Goal: Information Seeking & Learning: Learn about a topic

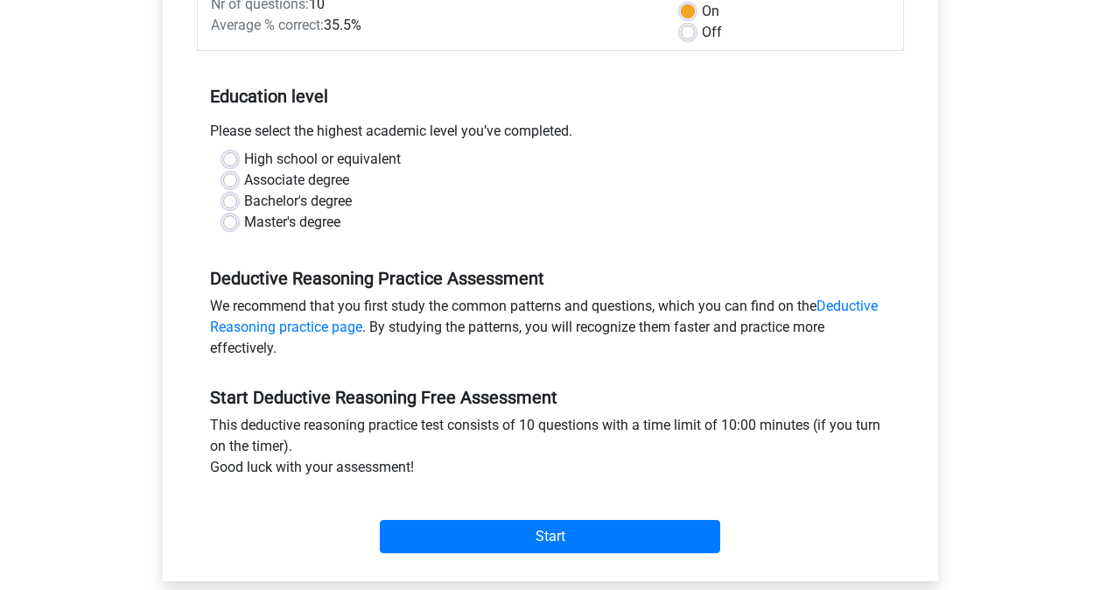
scroll to position [298, 0]
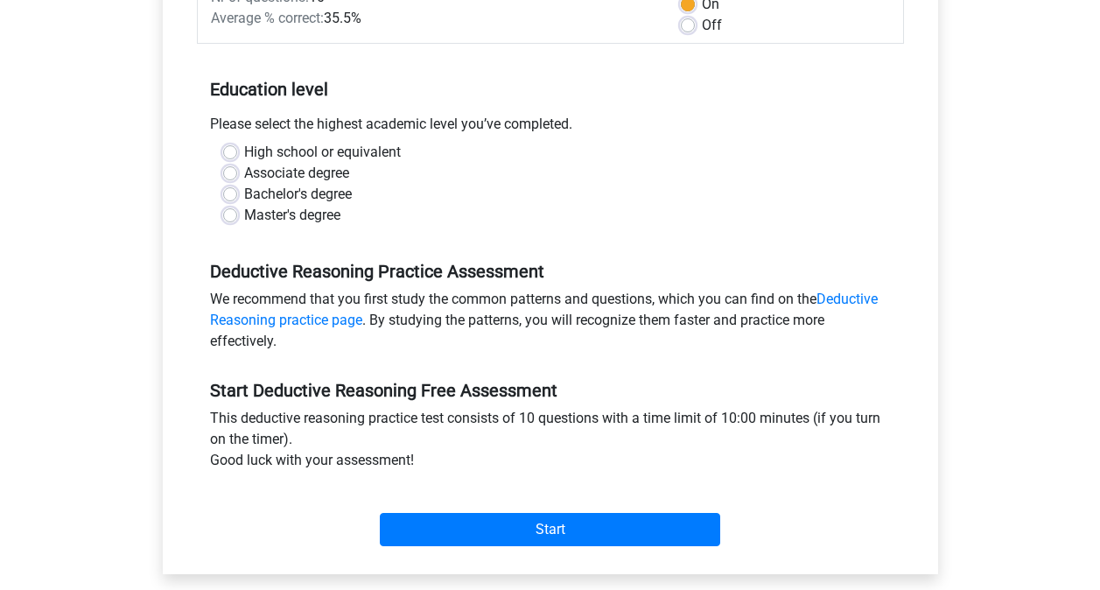
click at [244, 217] on label "Master's degree" at bounding box center [292, 215] width 96 height 21
click at [225, 217] on input "Master's degree" at bounding box center [230, 214] width 14 height 18
radio input "true"
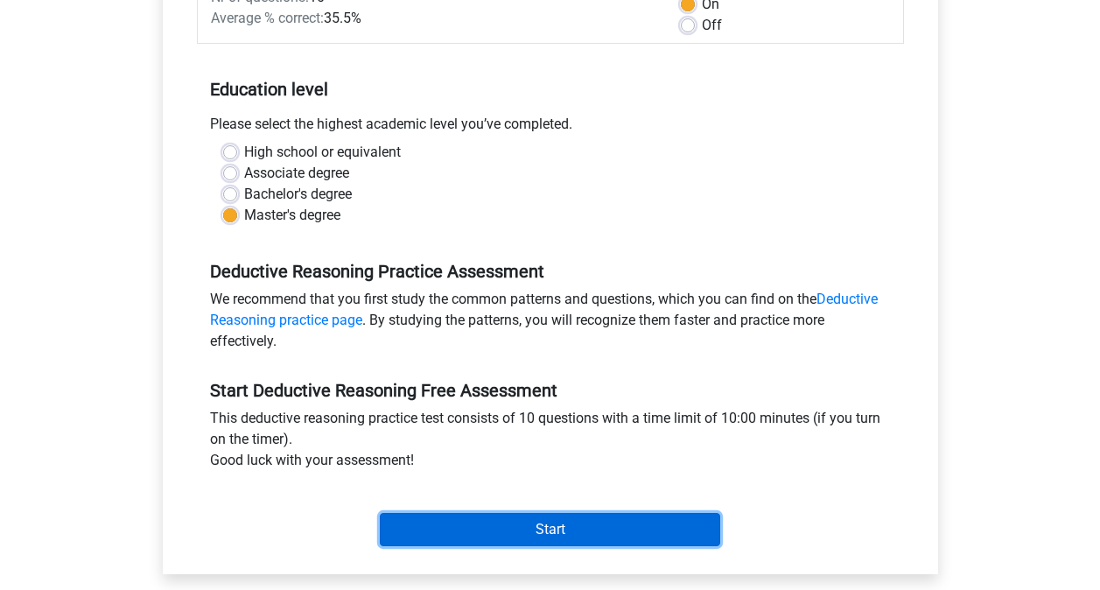
click at [559, 530] on input "Start" at bounding box center [550, 529] width 340 height 33
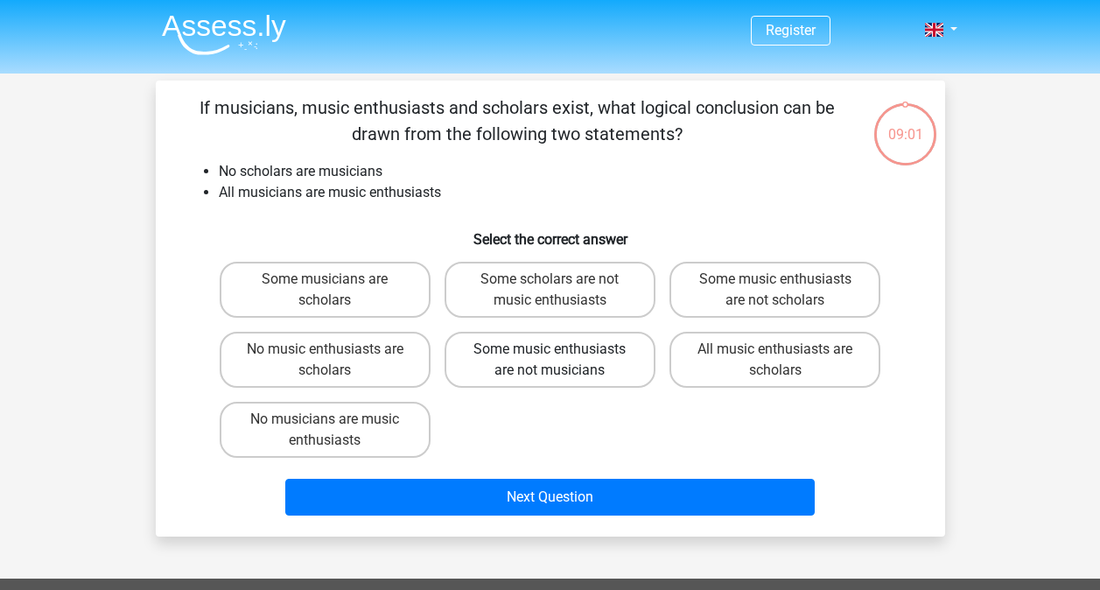
click at [552, 361] on label "Some music enthusiasts are not musicians" at bounding box center [550, 360] width 211 height 56
click at [552, 361] on input "Some music enthusiasts are not musicians" at bounding box center [555, 354] width 11 height 11
radio input "true"
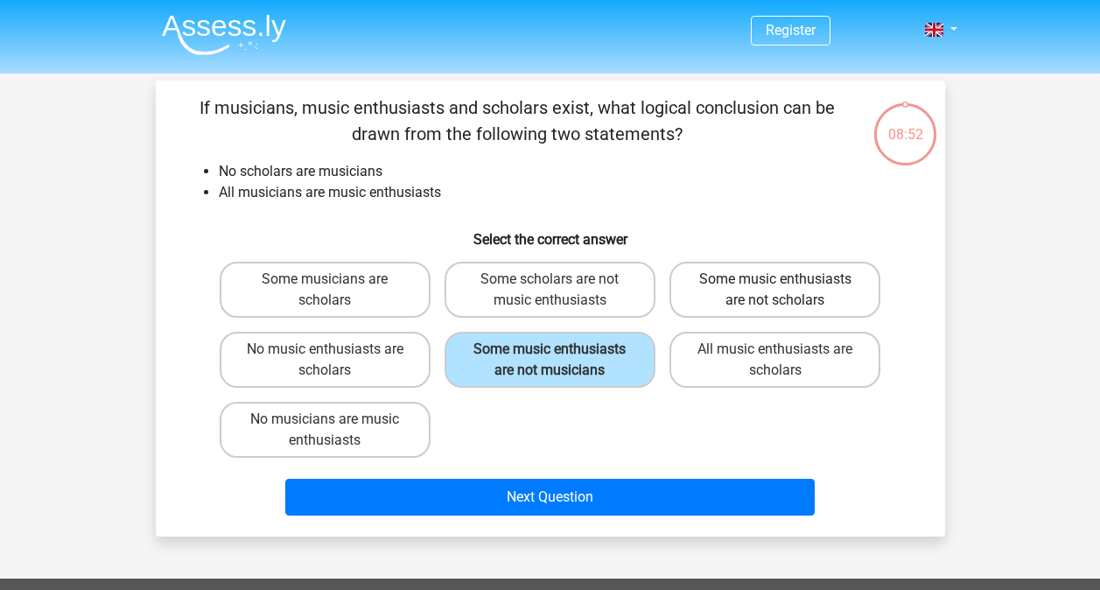
click at [782, 293] on label "Some music enthusiasts are not scholars" at bounding box center [774, 290] width 211 height 56
click at [782, 291] on input "Some music enthusiasts are not scholars" at bounding box center [780, 284] width 11 height 11
radio input "true"
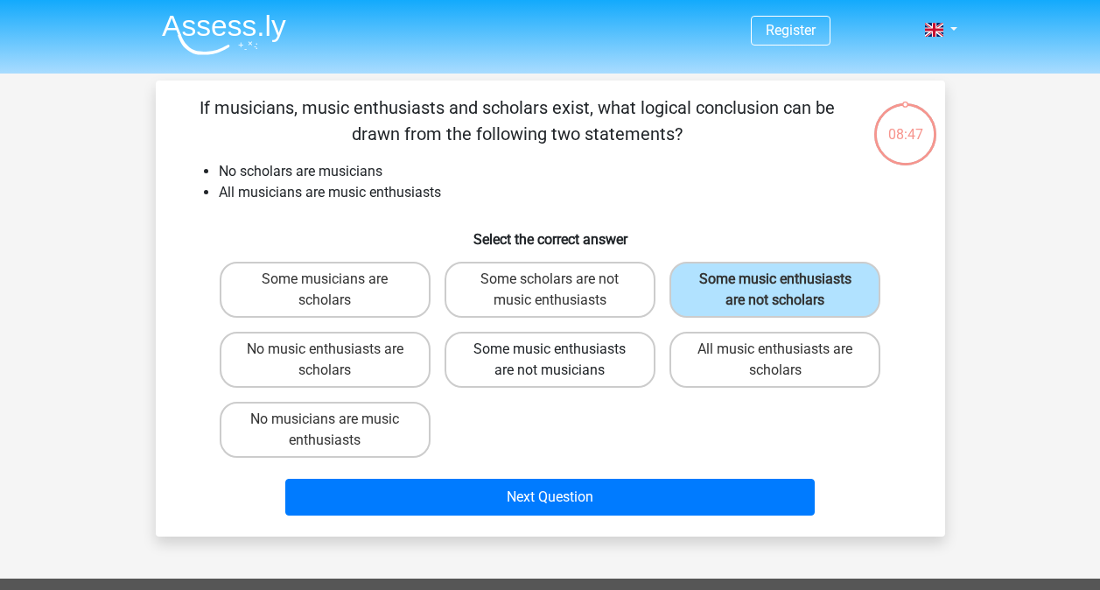
click at [585, 355] on label "Some music enthusiasts are not musicians" at bounding box center [550, 360] width 211 height 56
click at [561, 355] on input "Some music enthusiasts are not musicians" at bounding box center [555, 354] width 11 height 11
radio input "true"
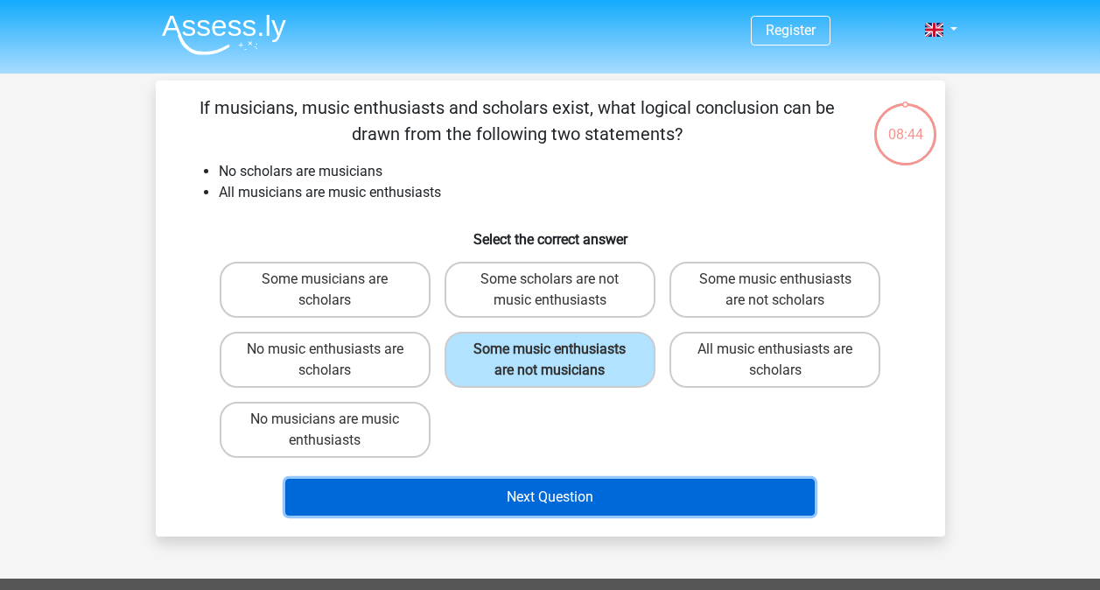
click at [545, 499] on button "Next Question" at bounding box center [549, 497] width 529 height 37
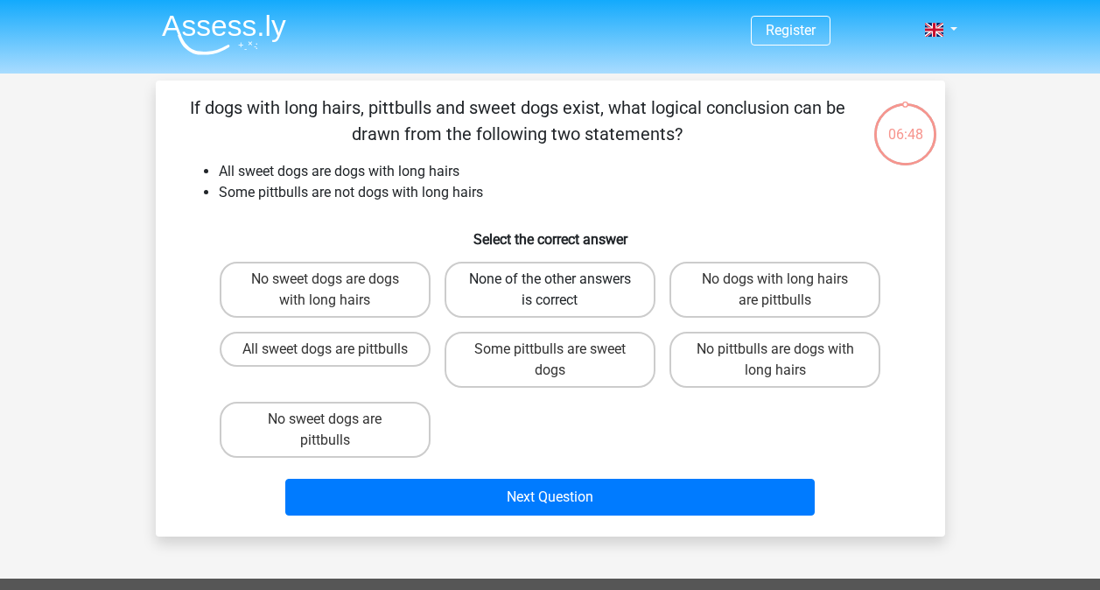
click at [564, 284] on label "None of the other answers is correct" at bounding box center [550, 290] width 211 height 56
click at [561, 284] on input "None of the other answers is correct" at bounding box center [555, 284] width 11 height 11
radio input "true"
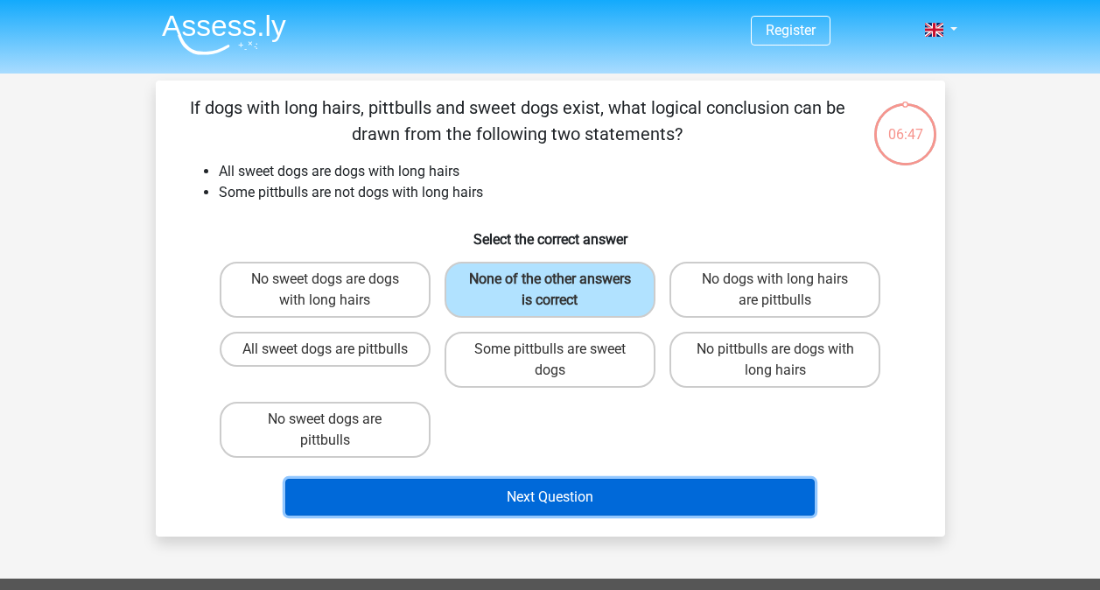
click at [578, 500] on button "Next Question" at bounding box center [549, 497] width 529 height 37
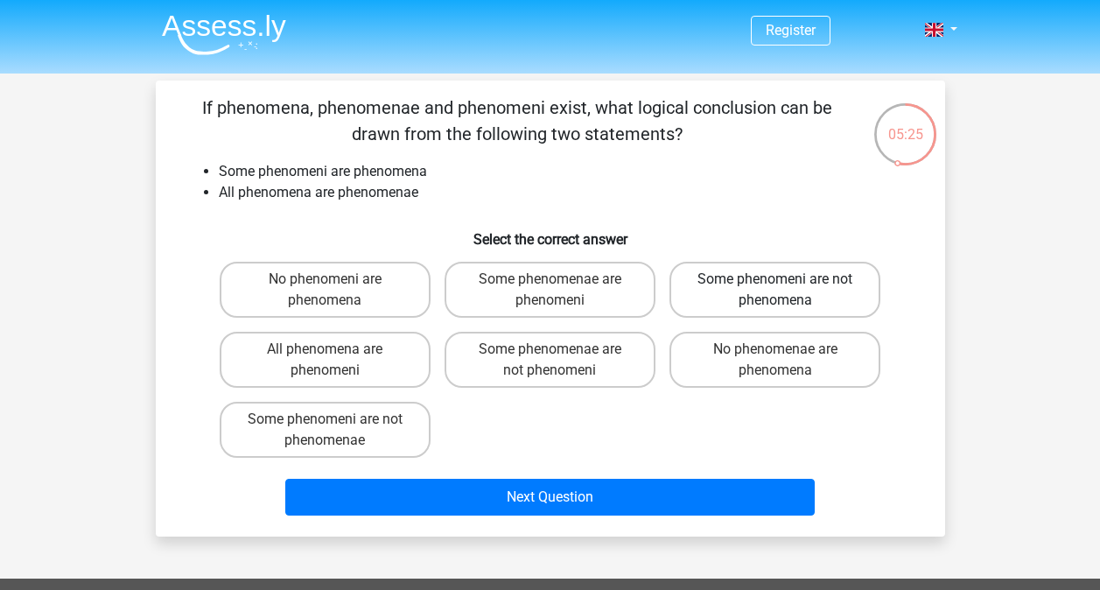
click at [737, 300] on label "Some phenomeni are not phenomena" at bounding box center [774, 290] width 211 height 56
click at [775, 291] on input "Some phenomeni are not phenomena" at bounding box center [780, 284] width 11 height 11
radio input "true"
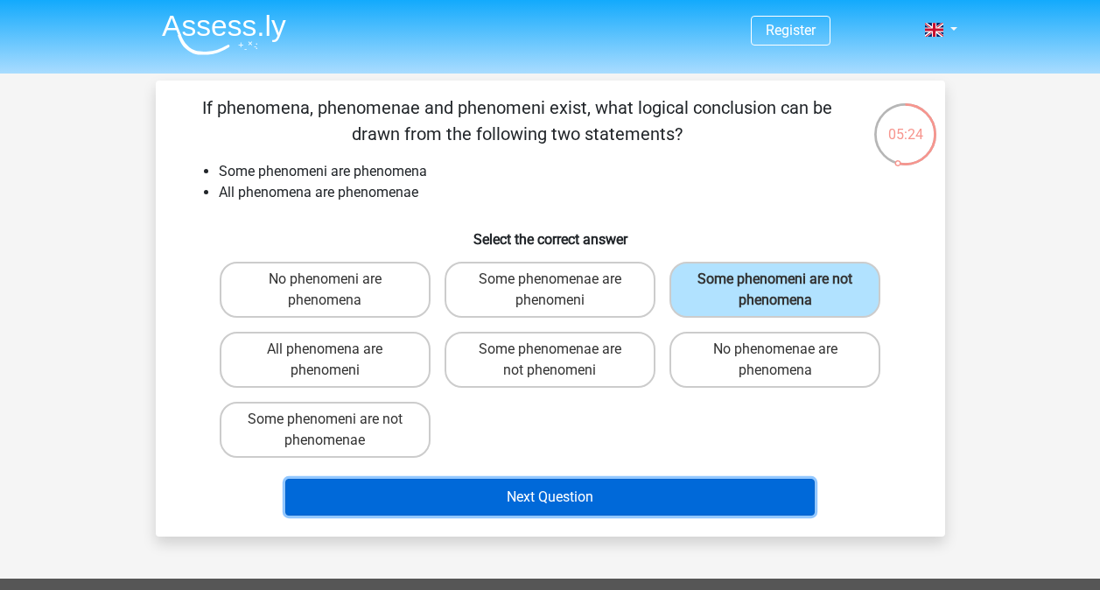
click at [599, 499] on button "Next Question" at bounding box center [549, 497] width 529 height 37
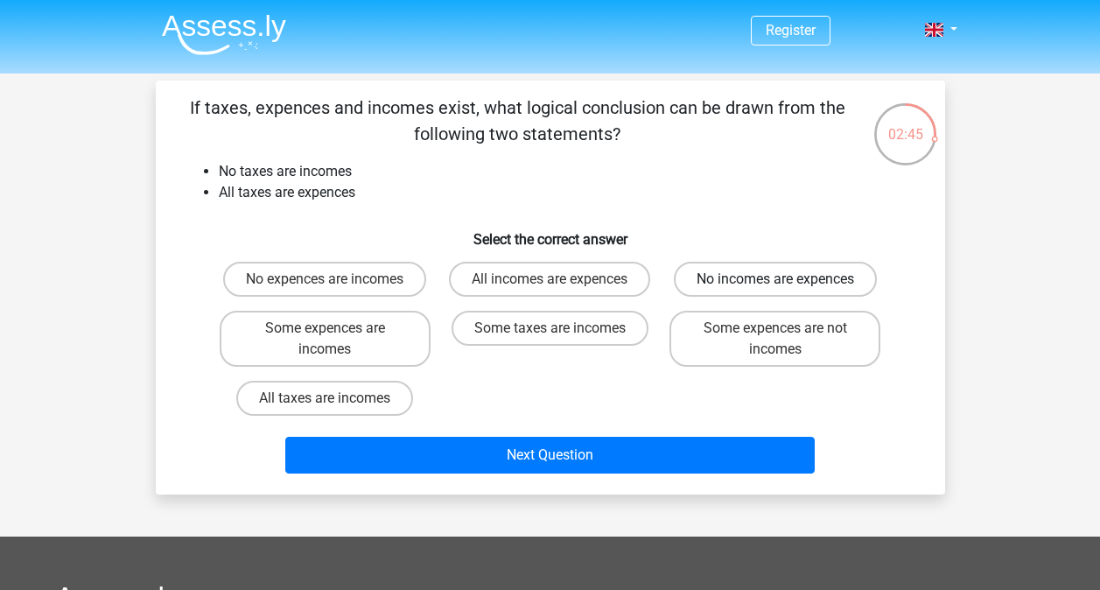
click at [798, 286] on label "No incomes are expences" at bounding box center [775, 279] width 203 height 35
click at [787, 286] on input "No incomes are expences" at bounding box center [780, 284] width 11 height 11
radio input "true"
click at [418, 273] on label "No expences are incomes" at bounding box center [324, 279] width 203 height 35
click at [336, 279] on input "No expences are incomes" at bounding box center [330, 284] width 11 height 11
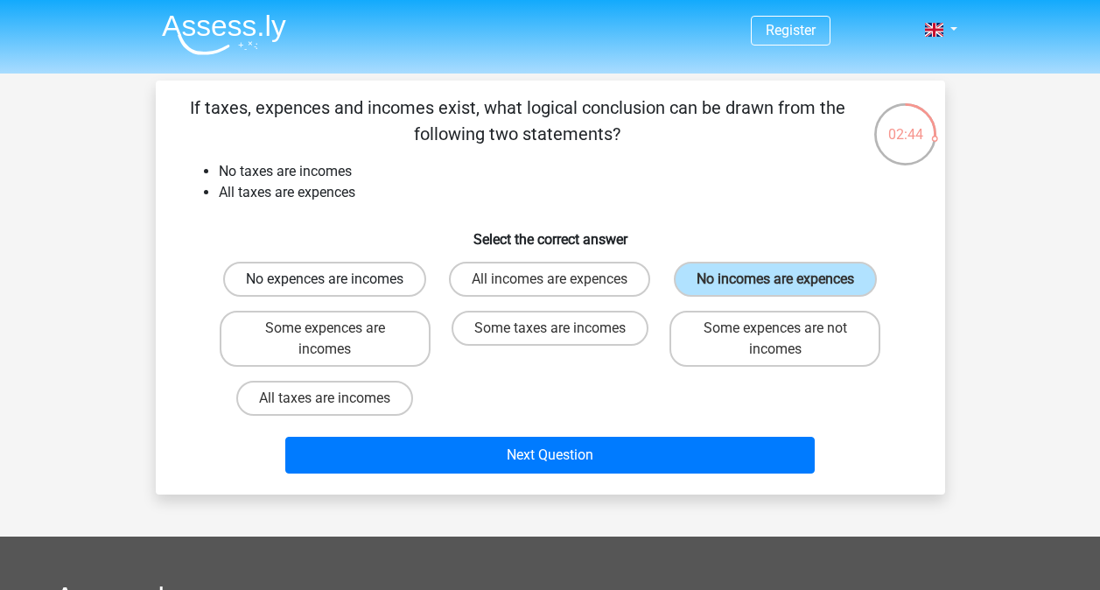
radio input "true"
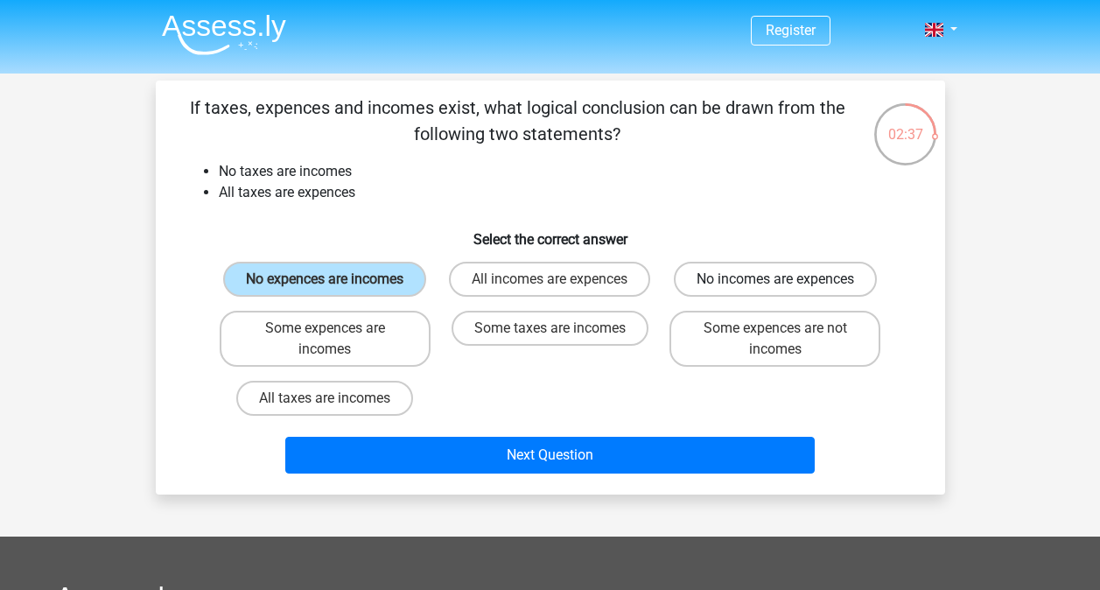
click at [698, 280] on label "No incomes are expences" at bounding box center [775, 279] width 203 height 35
click at [775, 280] on input "No incomes are expences" at bounding box center [780, 284] width 11 height 11
radio input "true"
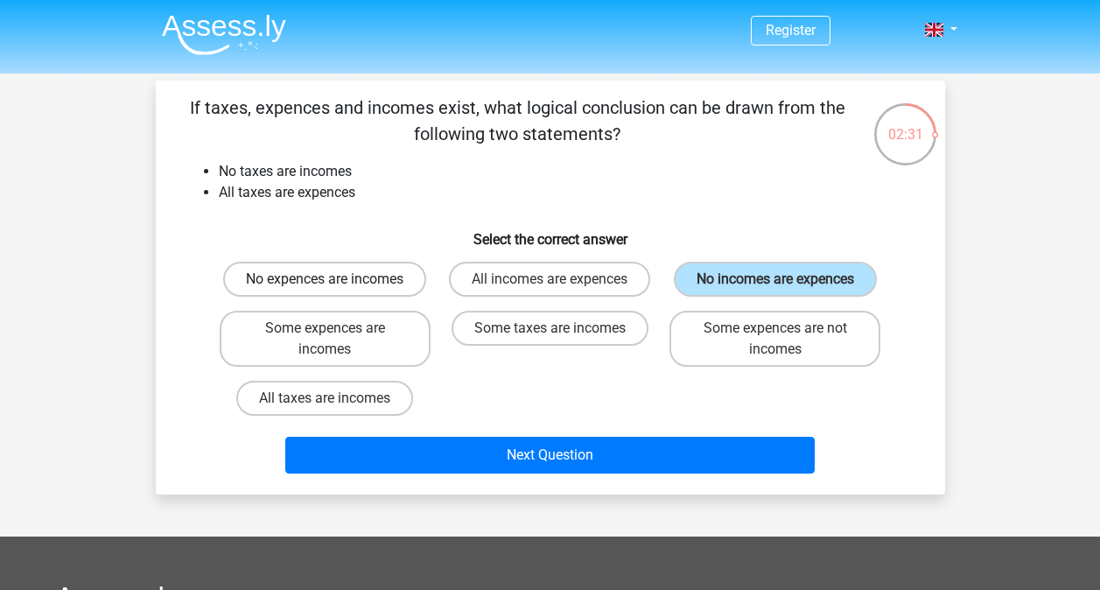
click at [346, 277] on label "No expences are incomes" at bounding box center [324, 279] width 203 height 35
click at [336, 279] on input "No expences are incomes" at bounding box center [330, 284] width 11 height 11
radio input "true"
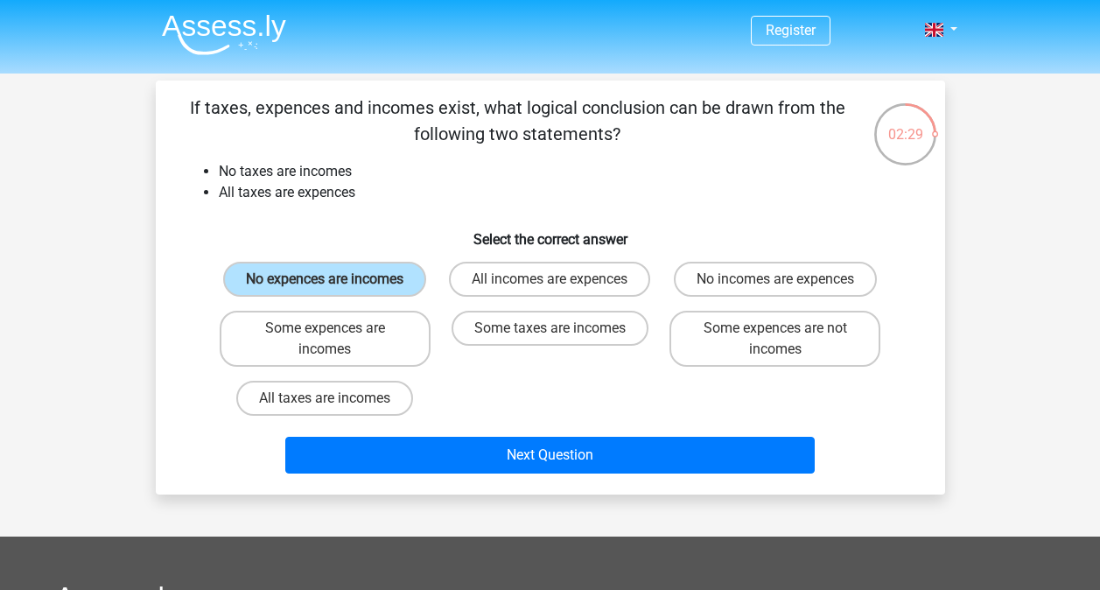
click at [578, 431] on div "Next Question" at bounding box center [550, 452] width 733 height 58
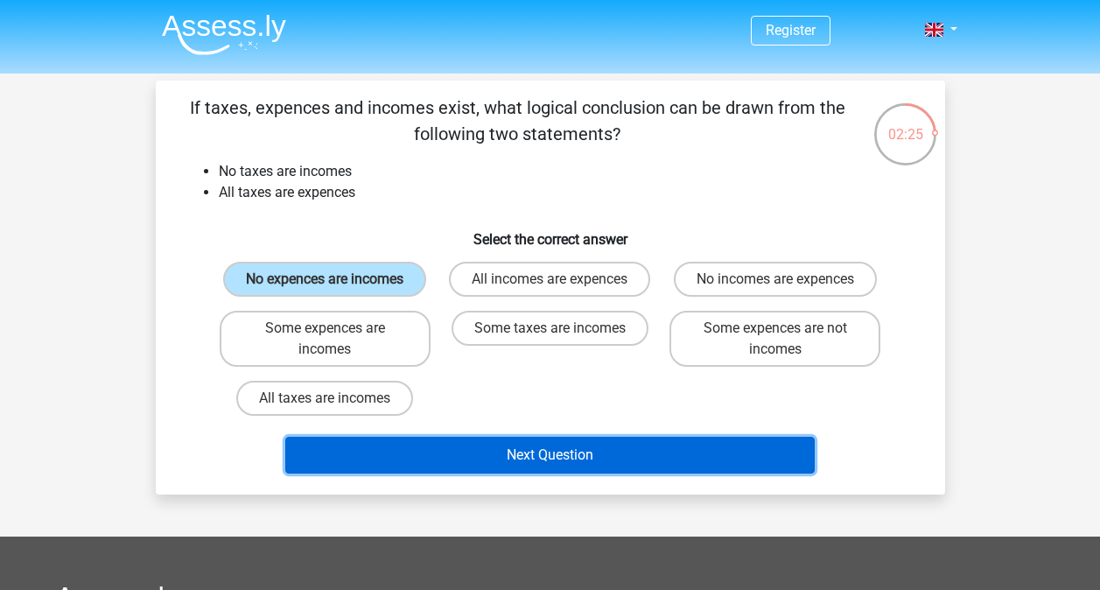
click at [557, 456] on button "Next Question" at bounding box center [549, 455] width 529 height 37
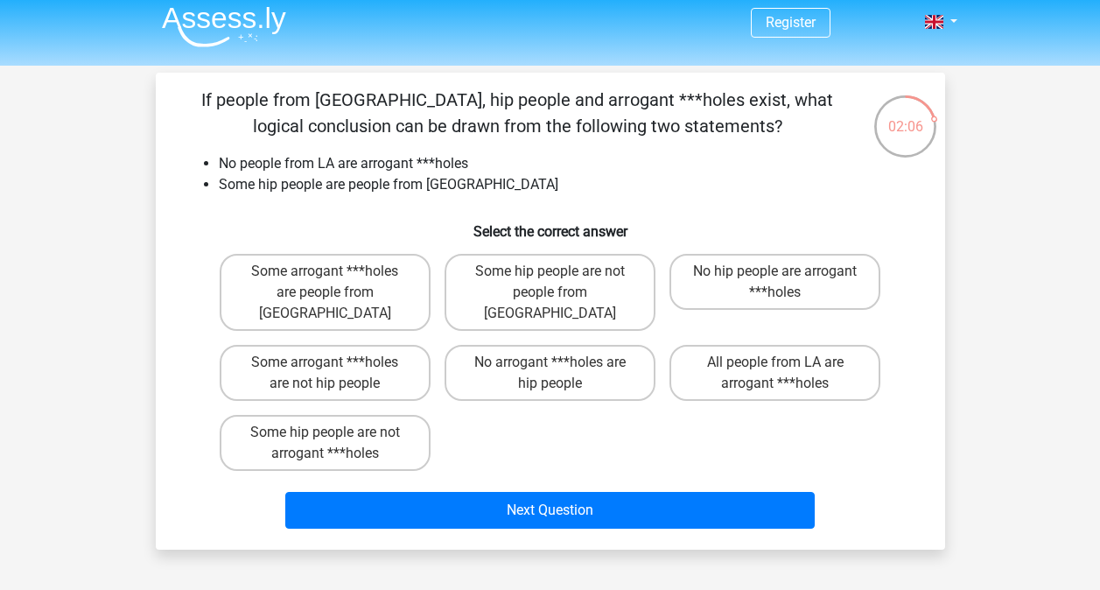
scroll to position [4, 0]
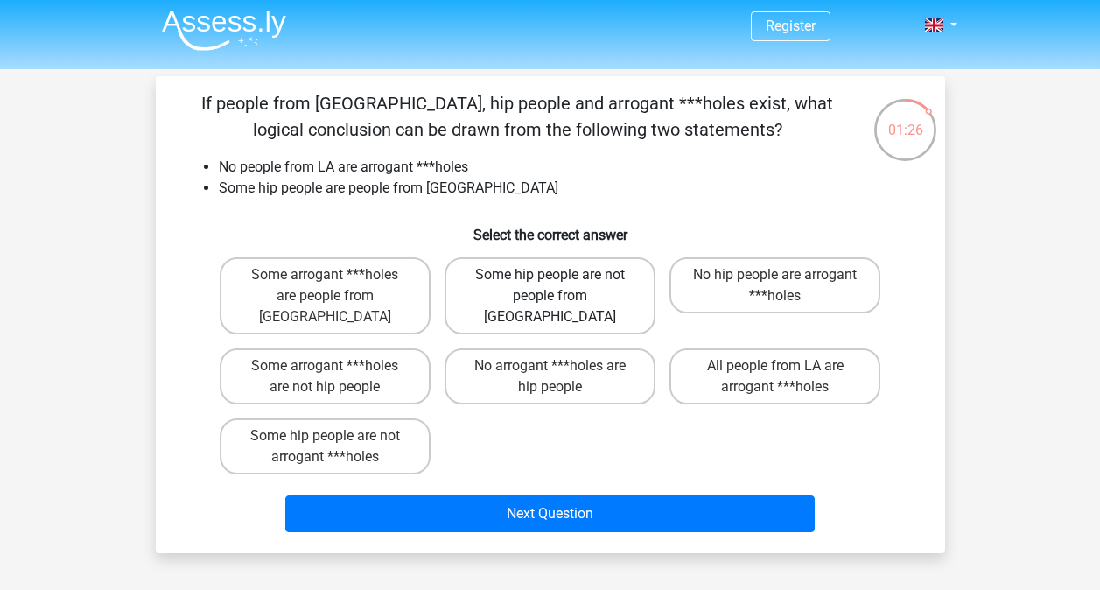
click at [629, 278] on label "Some hip people are not people from LA" at bounding box center [550, 295] width 211 height 77
click at [561, 278] on input "Some hip people are not people from LA" at bounding box center [555, 280] width 11 height 11
radio input "true"
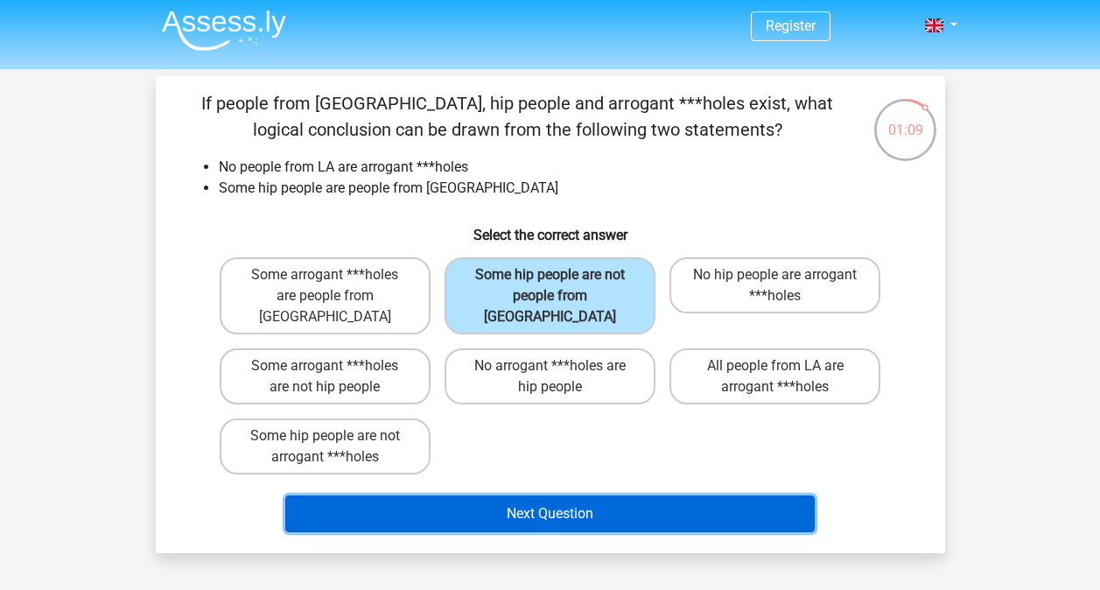
click at [573, 497] on button "Next Question" at bounding box center [549, 513] width 529 height 37
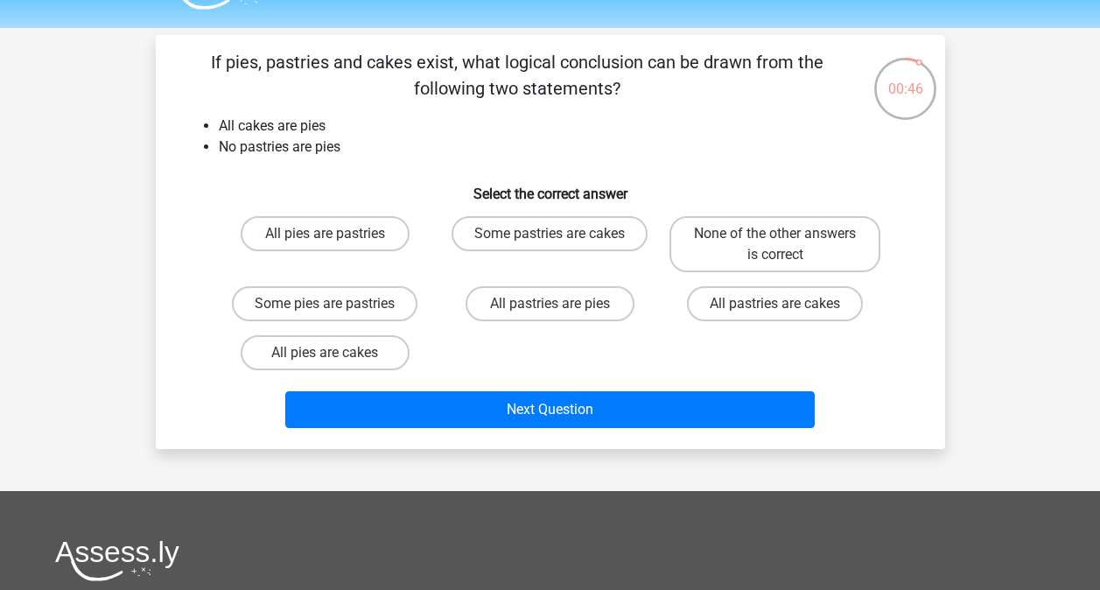
scroll to position [0, 0]
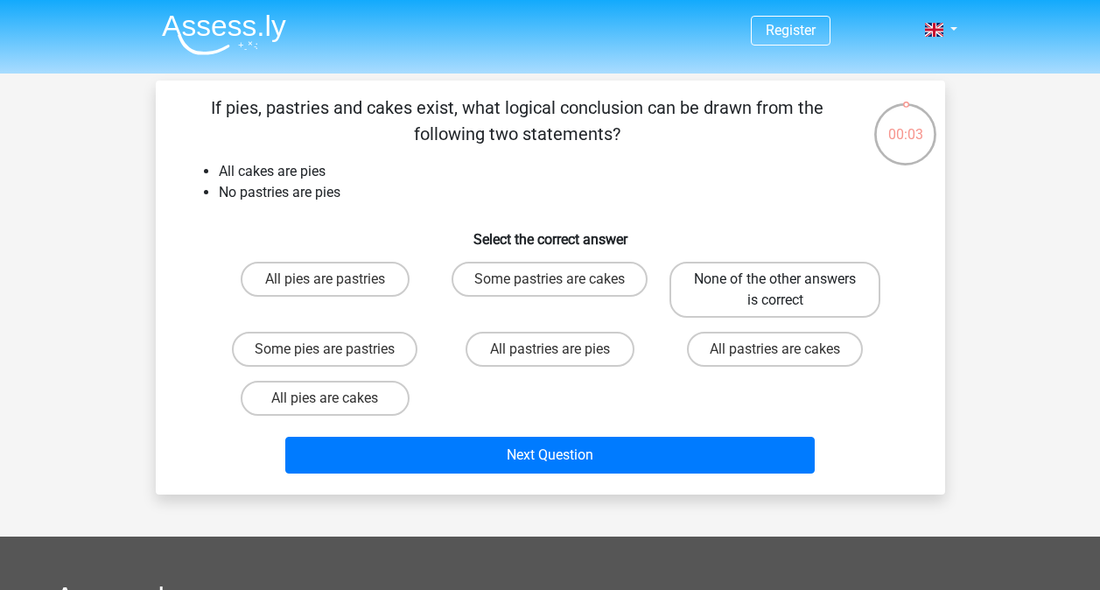
click at [723, 291] on label "None of the other answers is correct" at bounding box center [774, 290] width 211 height 56
click at [775, 291] on input "None of the other answers is correct" at bounding box center [780, 284] width 11 height 11
radio input "true"
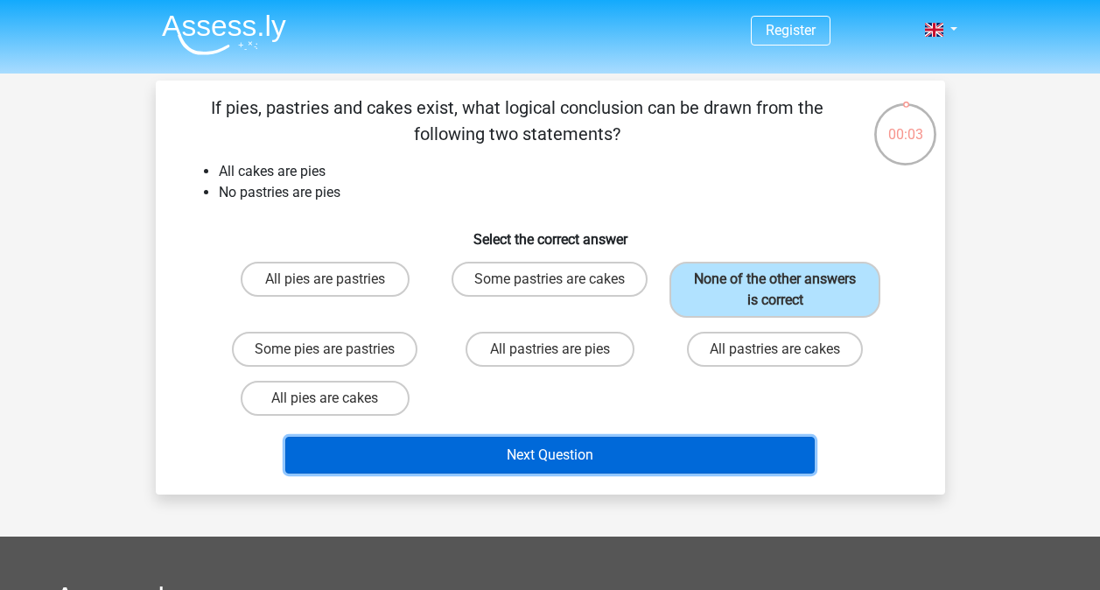
click at [580, 452] on button "Next Question" at bounding box center [549, 455] width 529 height 37
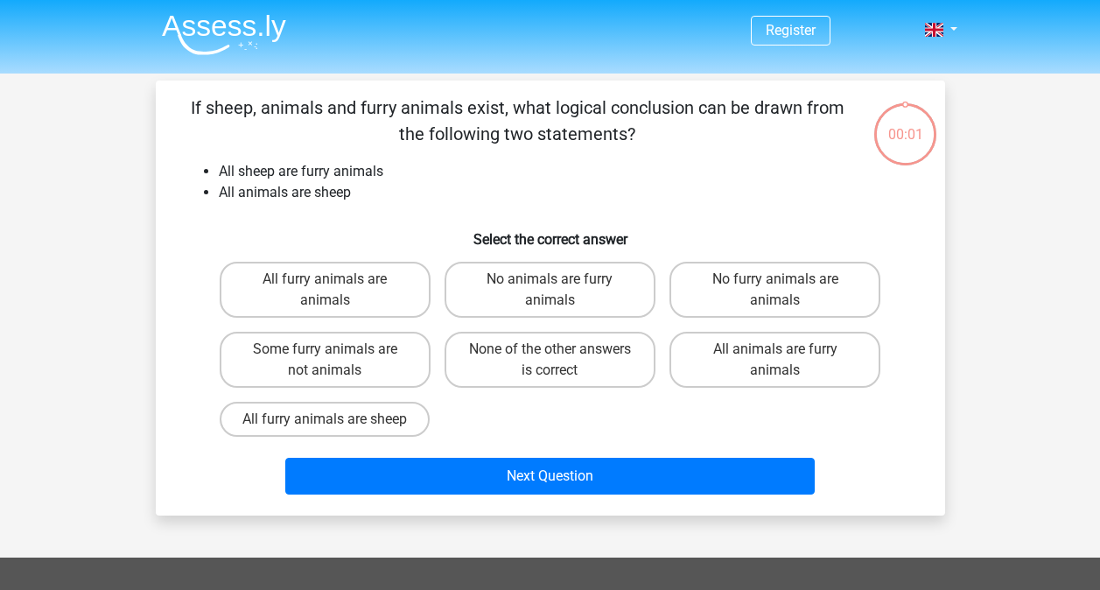
scroll to position [81, 0]
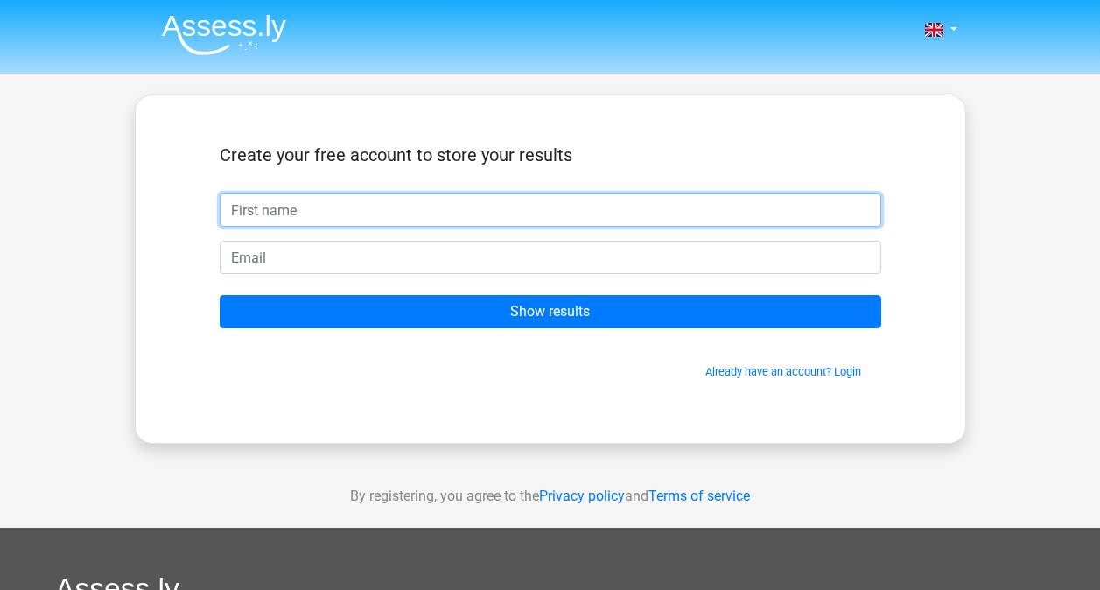
click at [514, 207] on input "text" at bounding box center [551, 209] width 662 height 33
type input "redsam"
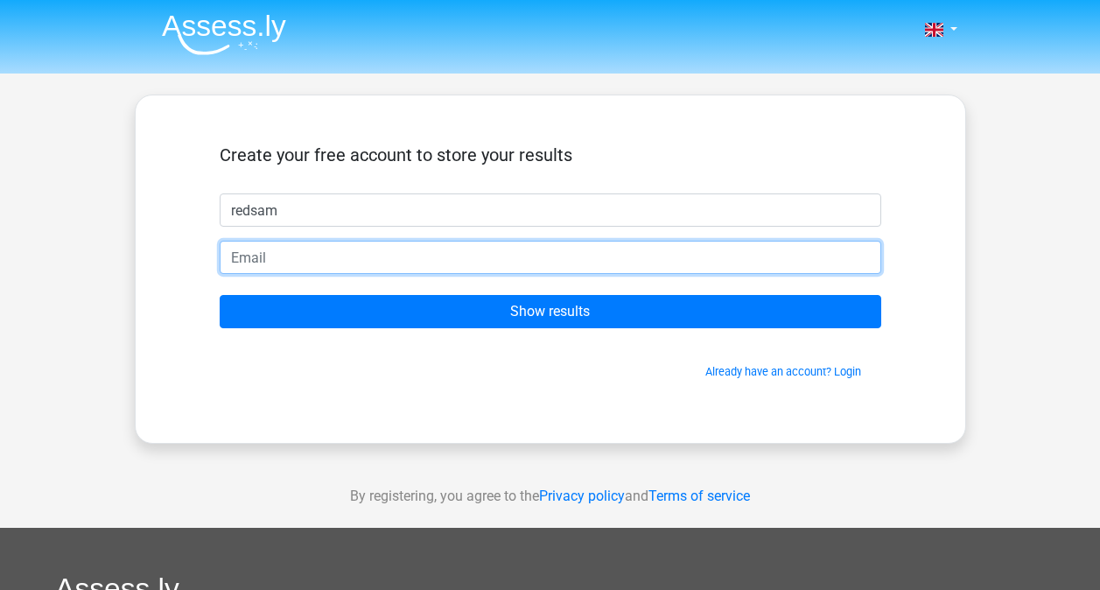
click at [493, 257] on input "email" at bounding box center [551, 257] width 662 height 33
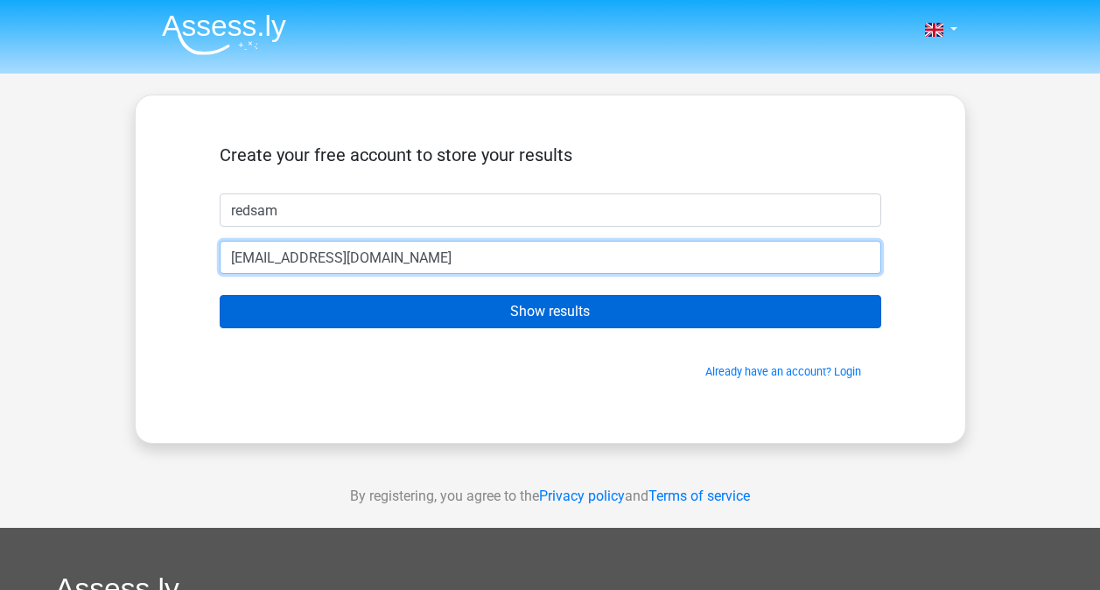
type input "[EMAIL_ADDRESS][DOMAIN_NAME]"
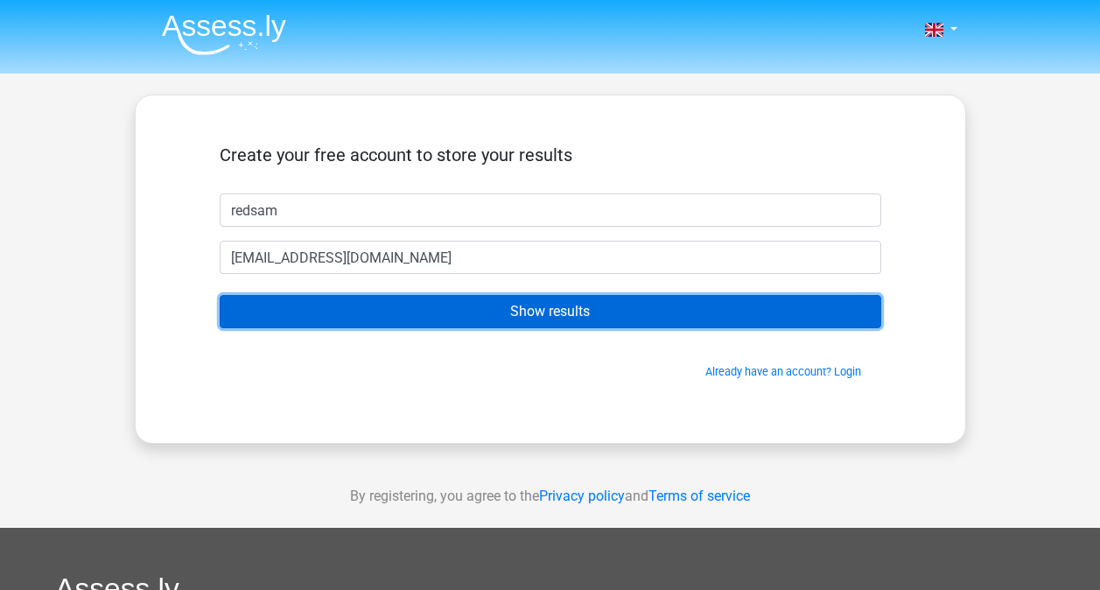
click at [545, 320] on input "Show results" at bounding box center [551, 311] width 662 height 33
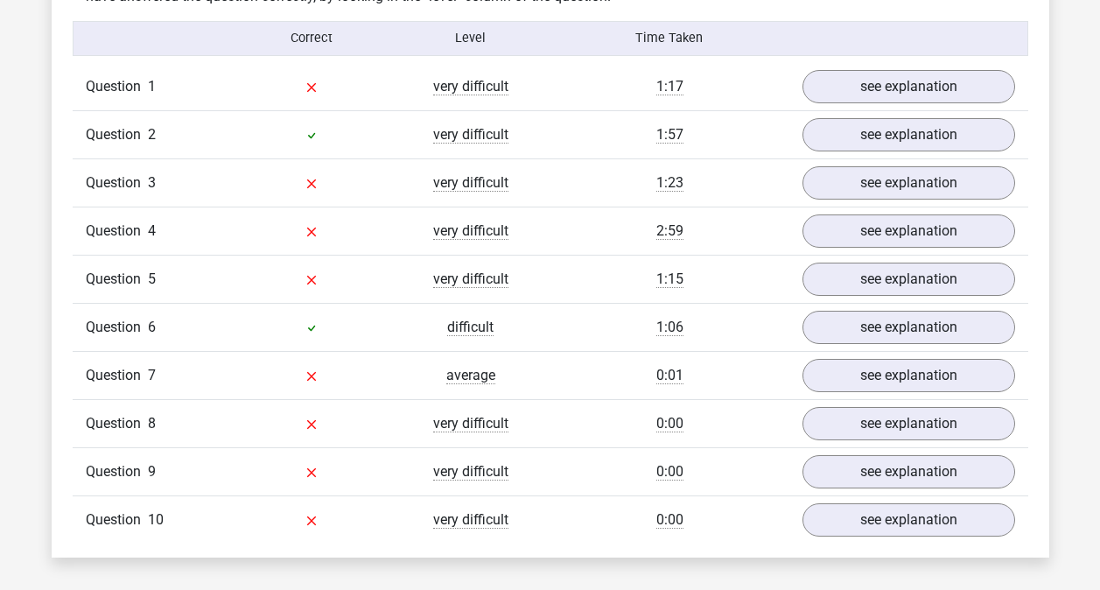
scroll to position [1404, 0]
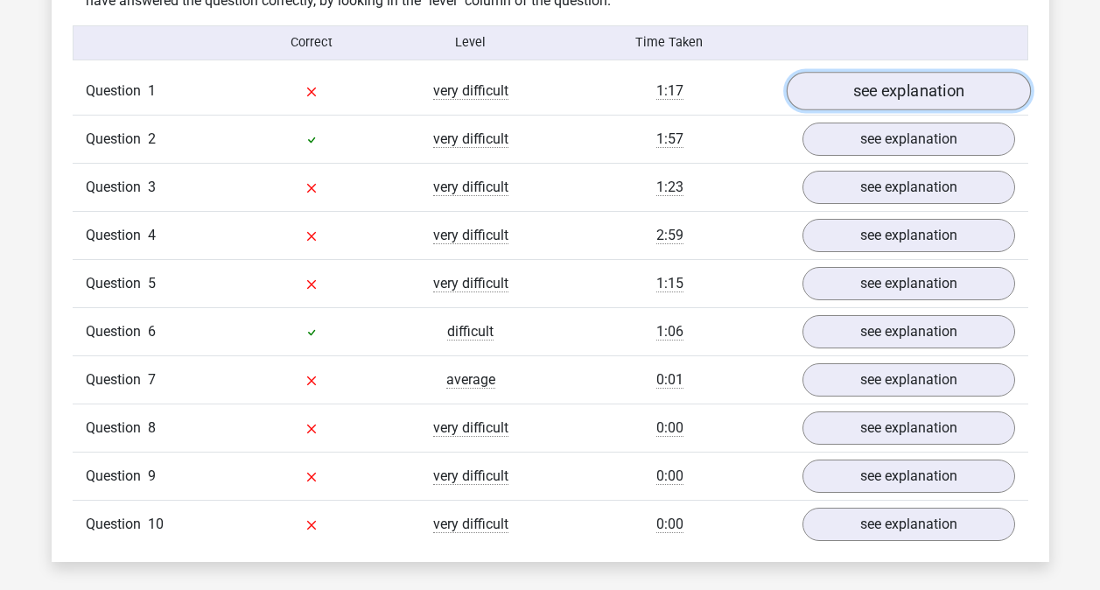
click at [901, 90] on link "see explanation" at bounding box center [908, 91] width 244 height 39
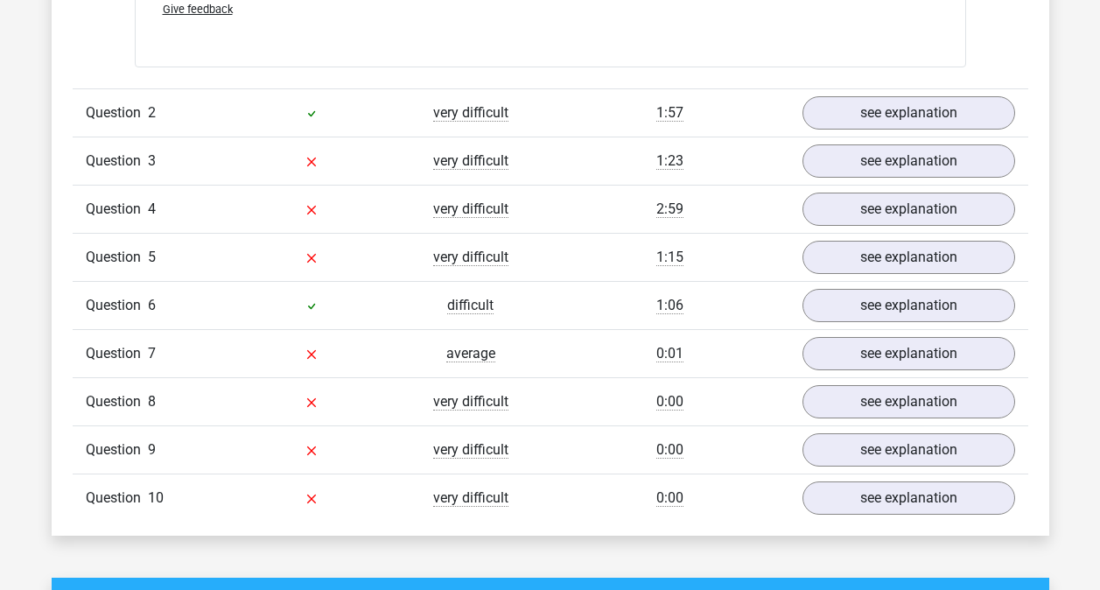
scroll to position [2153, 0]
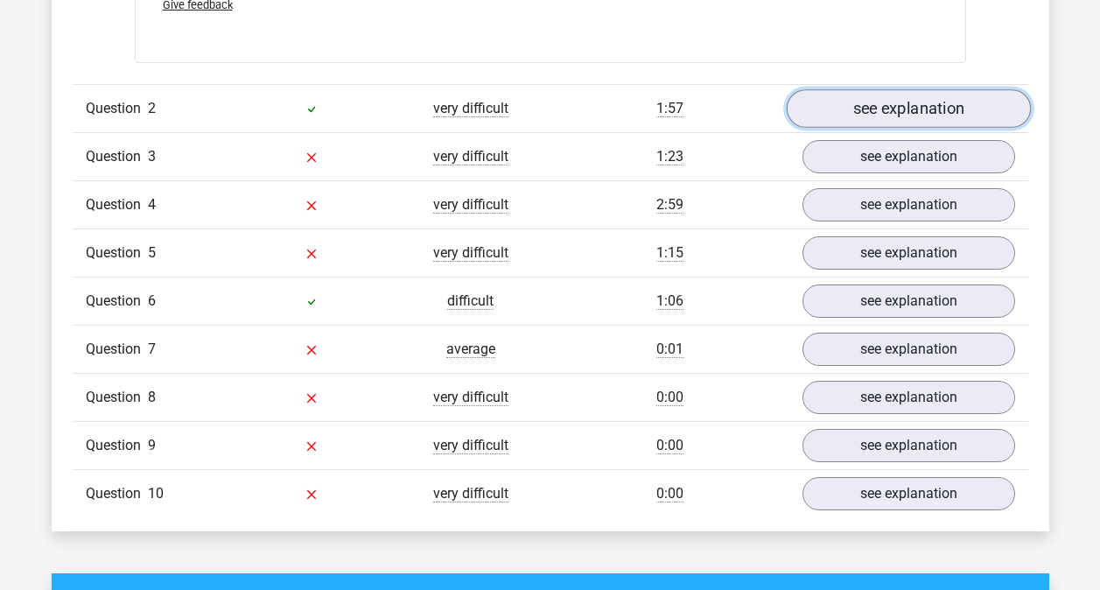
click at [923, 109] on link "see explanation" at bounding box center [908, 108] width 244 height 39
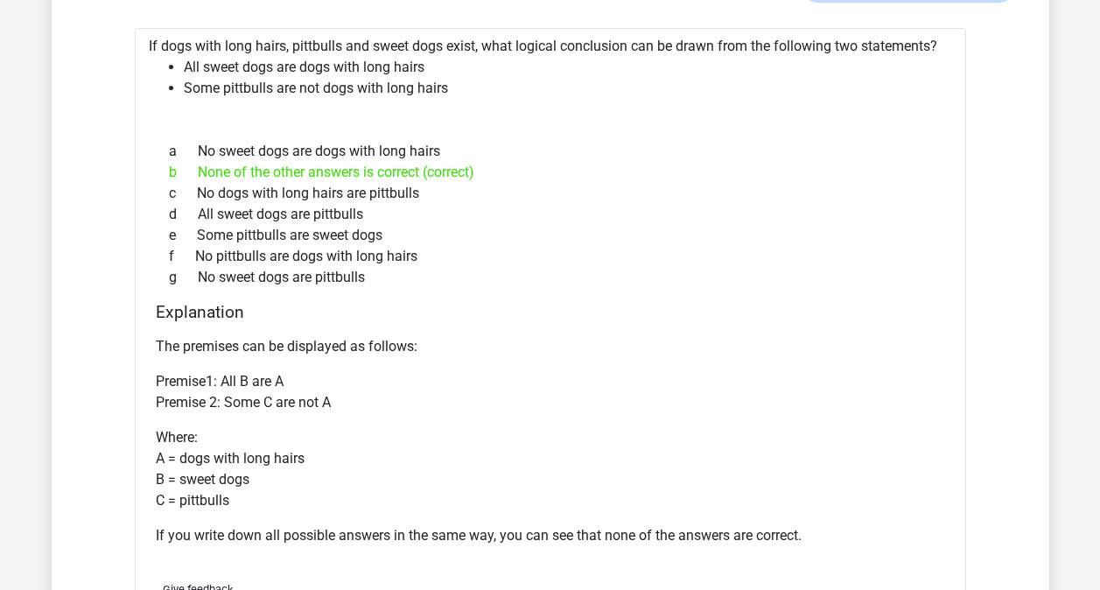
scroll to position [2272, 0]
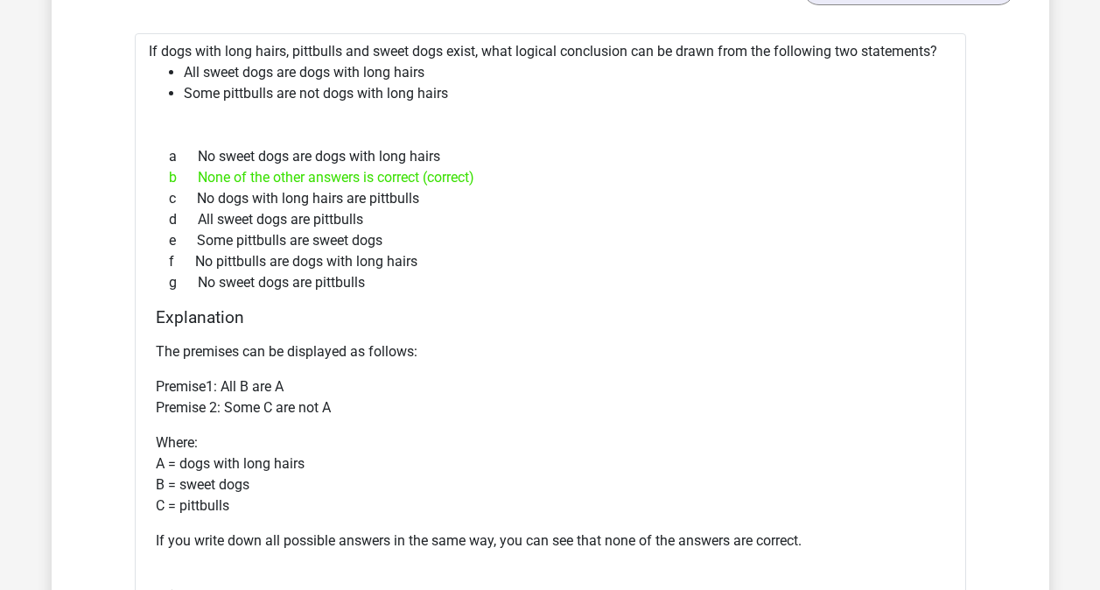
click at [633, 277] on div "g No sweet dogs are pittbulls" at bounding box center [550, 282] width 789 height 21
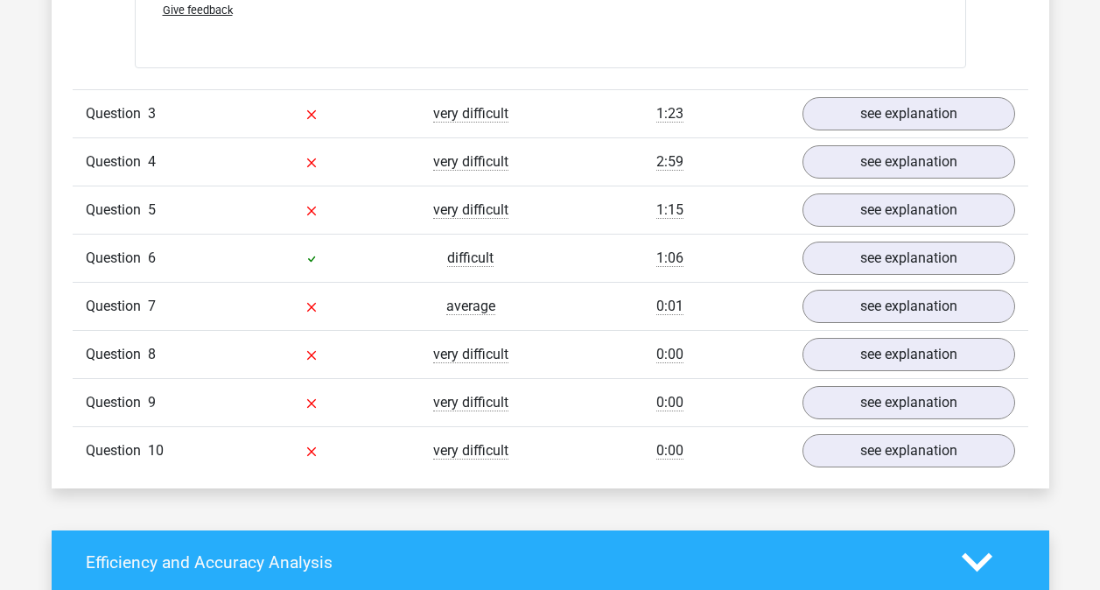
scroll to position [2854, 0]
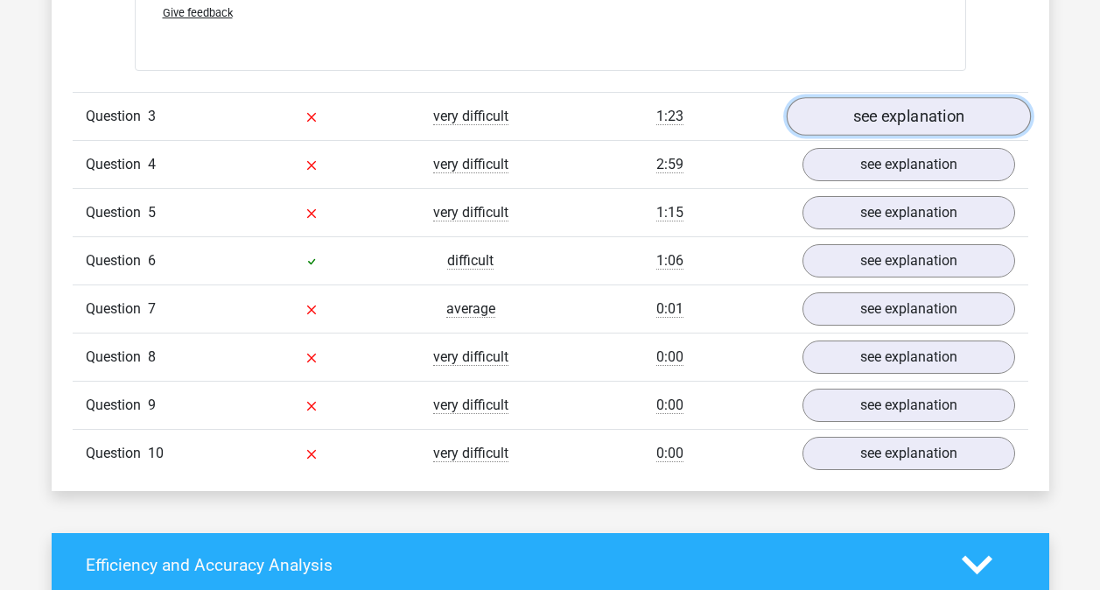
click at [958, 111] on link "see explanation" at bounding box center [908, 116] width 244 height 39
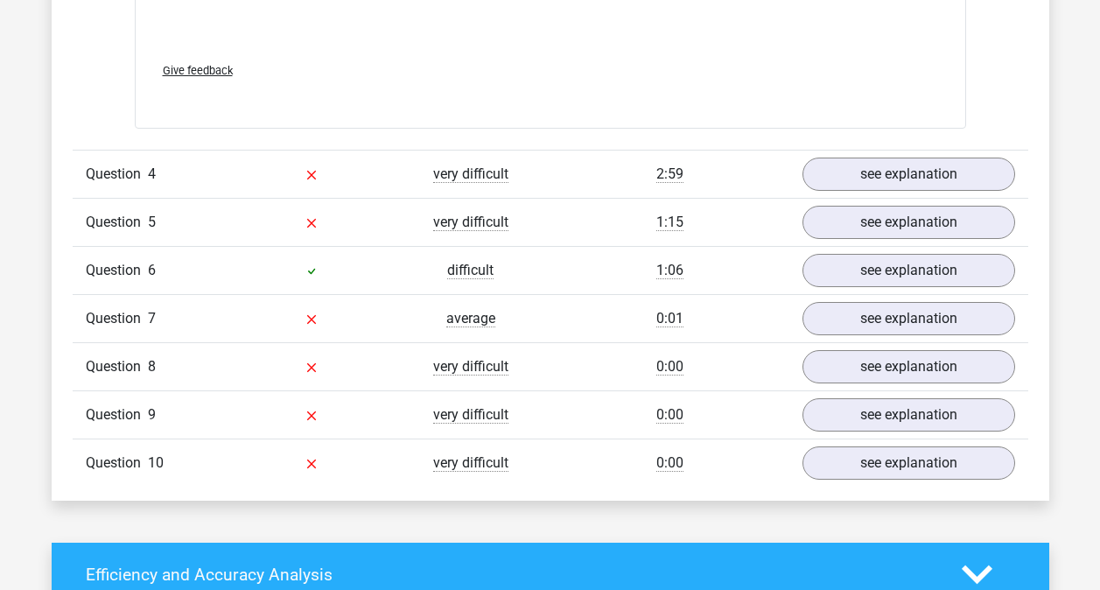
scroll to position [3813, 0]
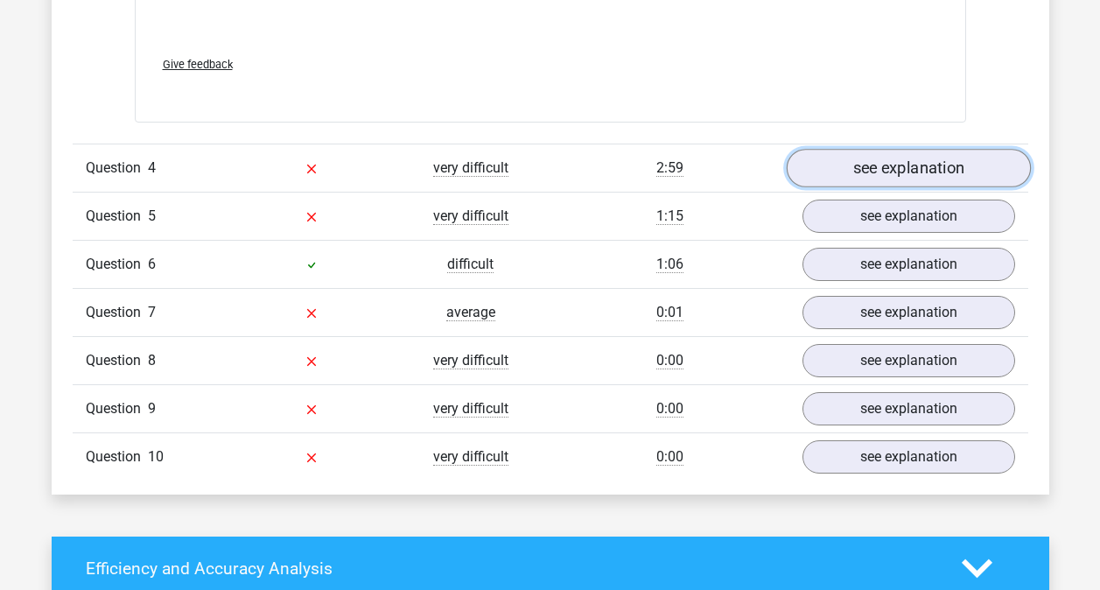
click at [934, 158] on link "see explanation" at bounding box center [908, 169] width 244 height 39
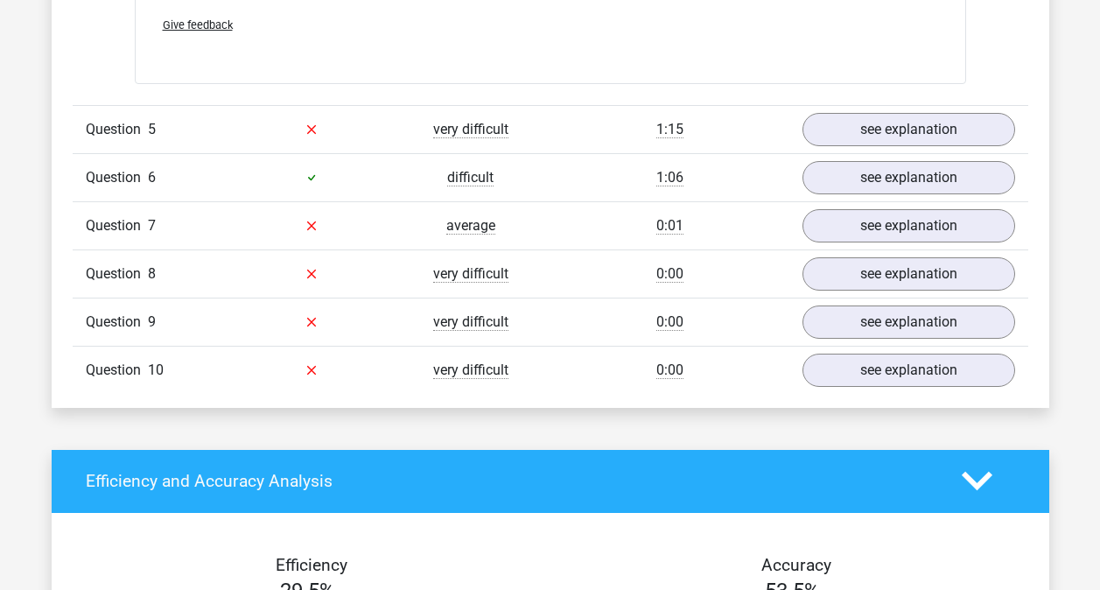
scroll to position [4615, 0]
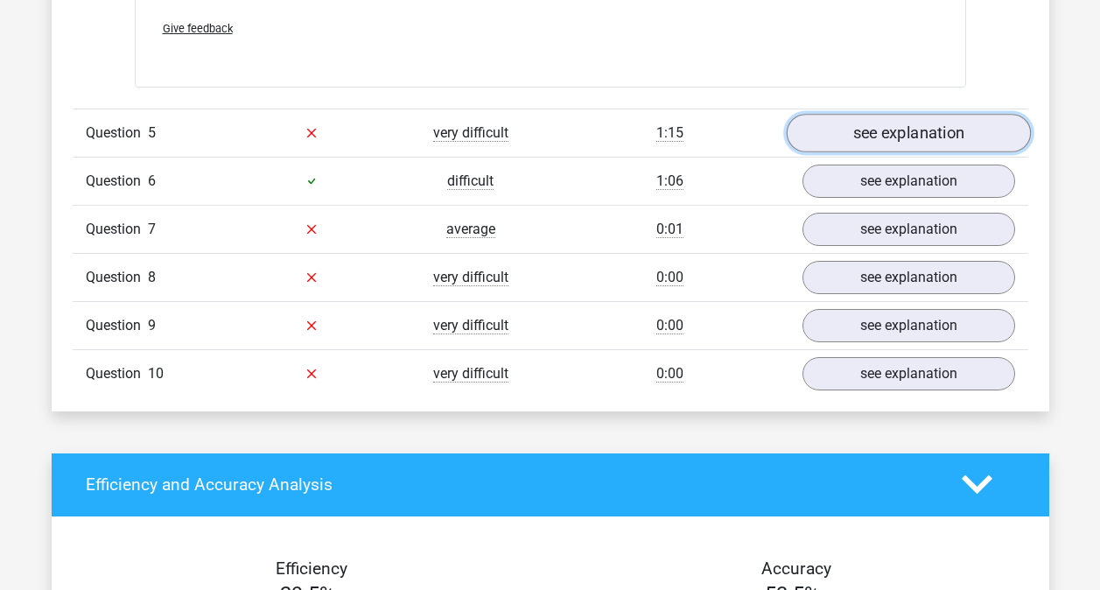
click at [929, 123] on link "see explanation" at bounding box center [908, 133] width 244 height 39
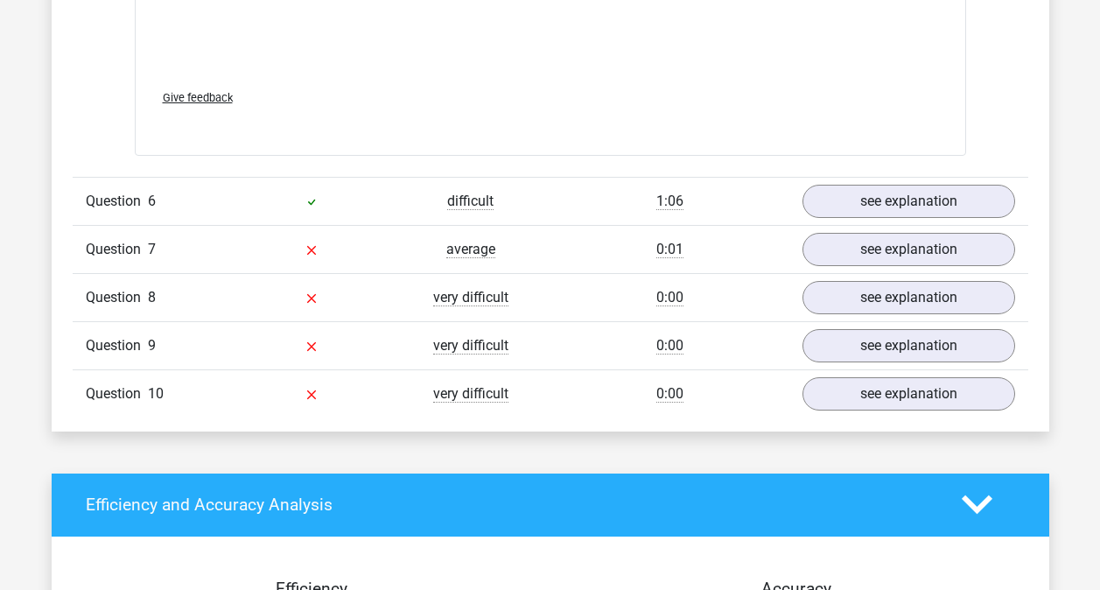
scroll to position [5590, 0]
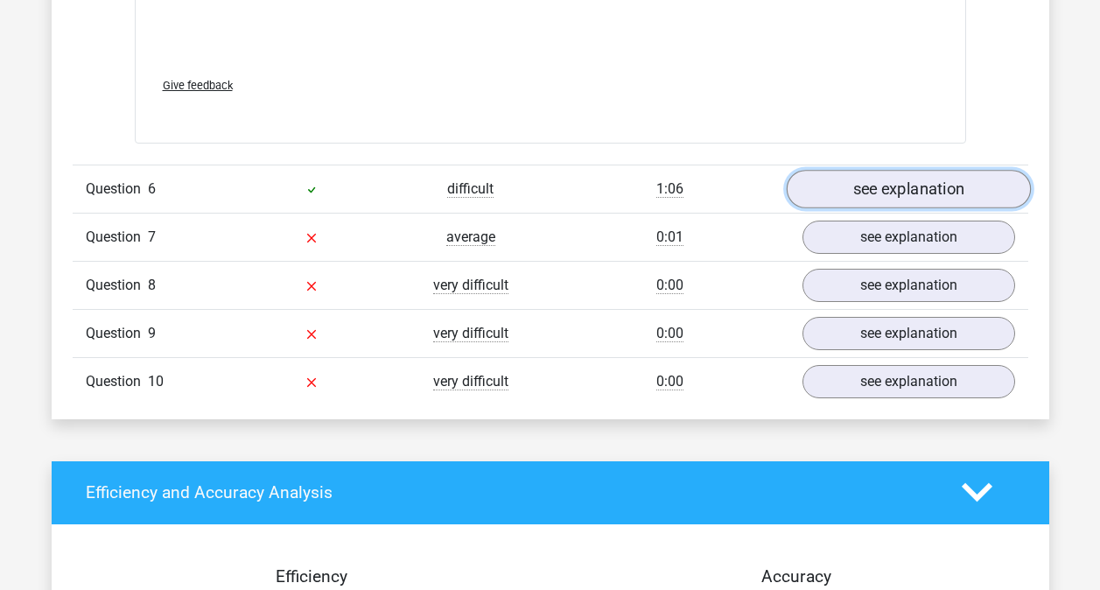
click at [905, 187] on link "see explanation" at bounding box center [908, 189] width 244 height 39
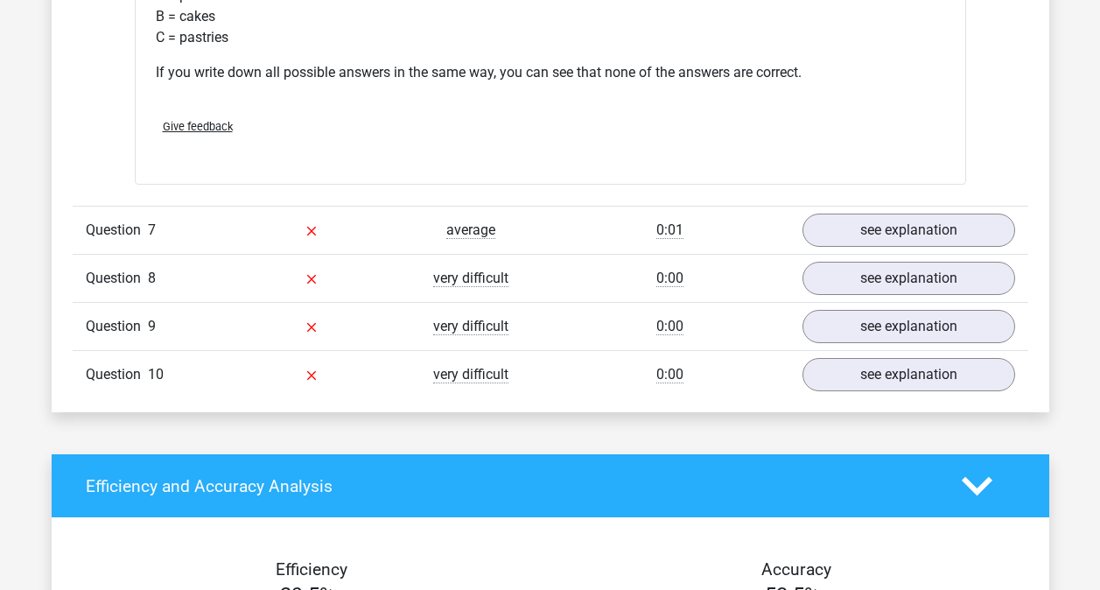
scroll to position [6295, 0]
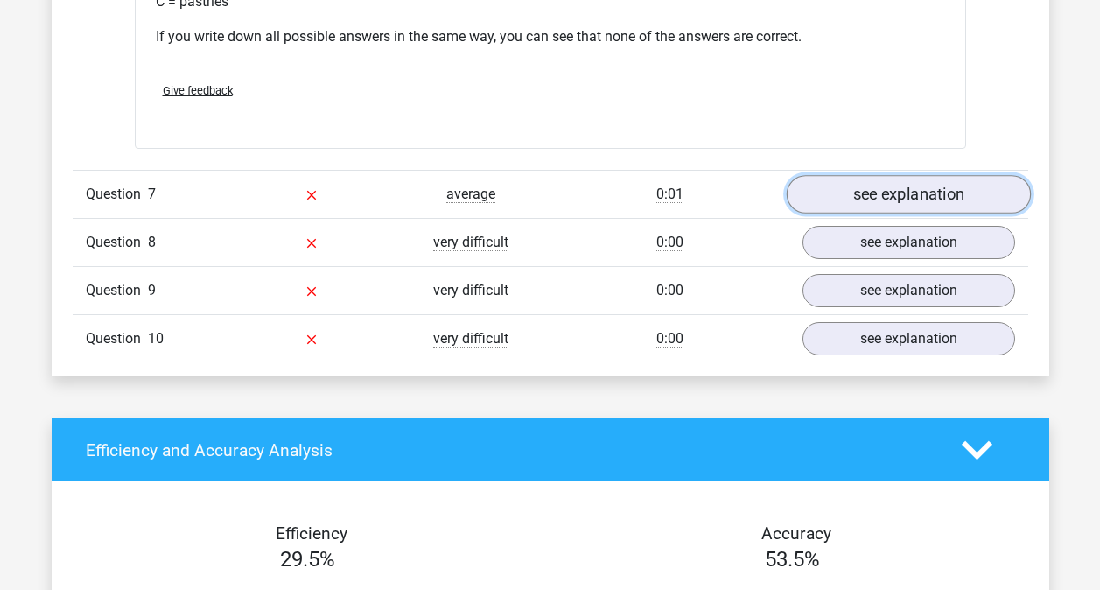
click at [914, 195] on link "see explanation" at bounding box center [908, 194] width 244 height 39
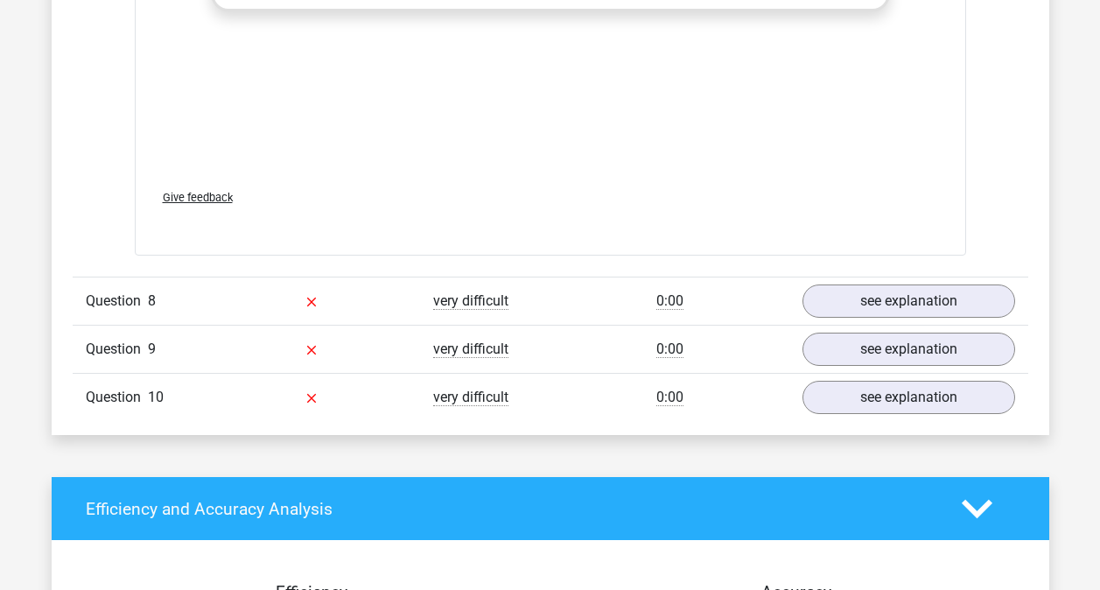
scroll to position [7214, 0]
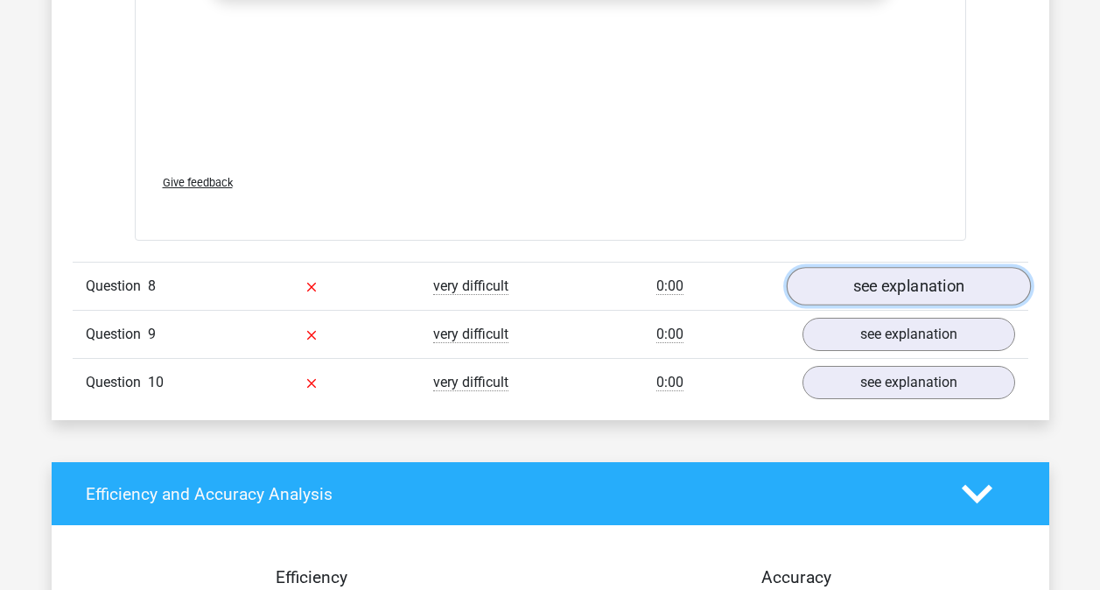
click at [918, 287] on link "see explanation" at bounding box center [908, 286] width 244 height 39
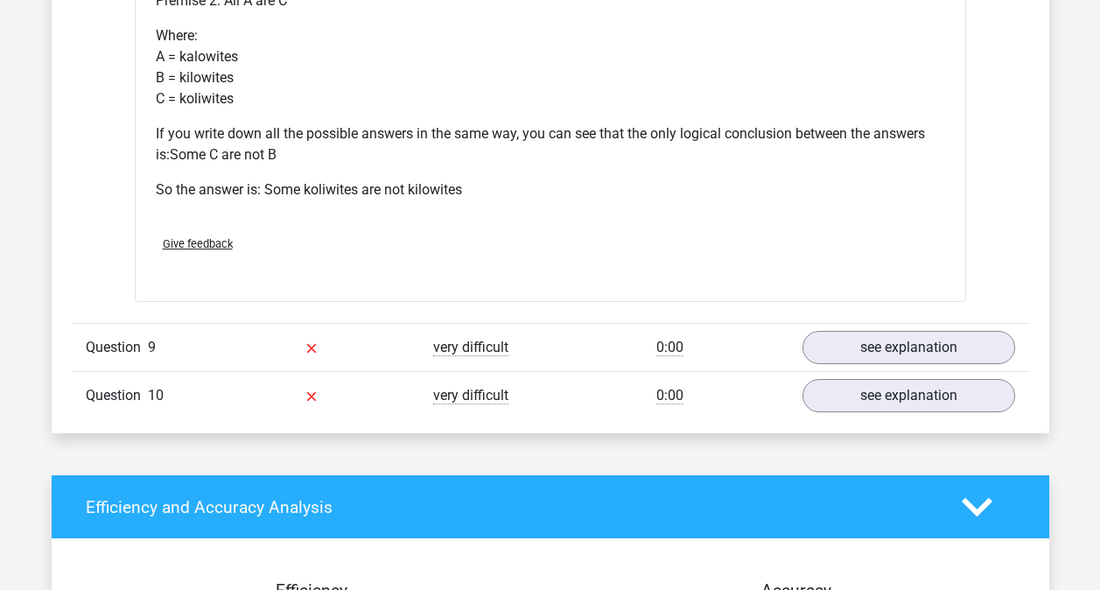
scroll to position [7956, 0]
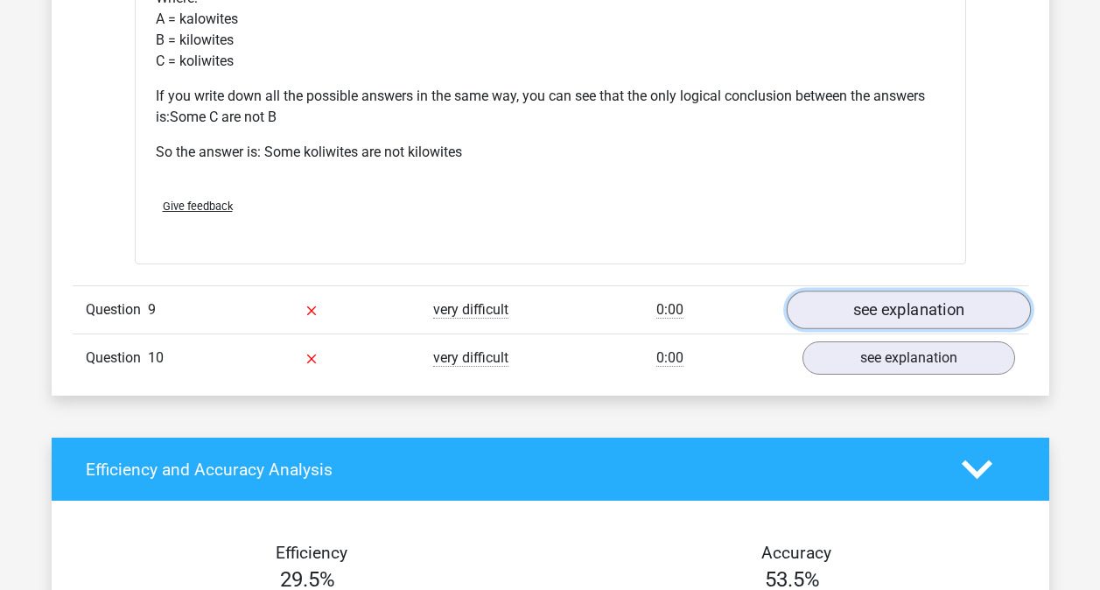
click at [920, 305] on link "see explanation" at bounding box center [908, 310] width 244 height 39
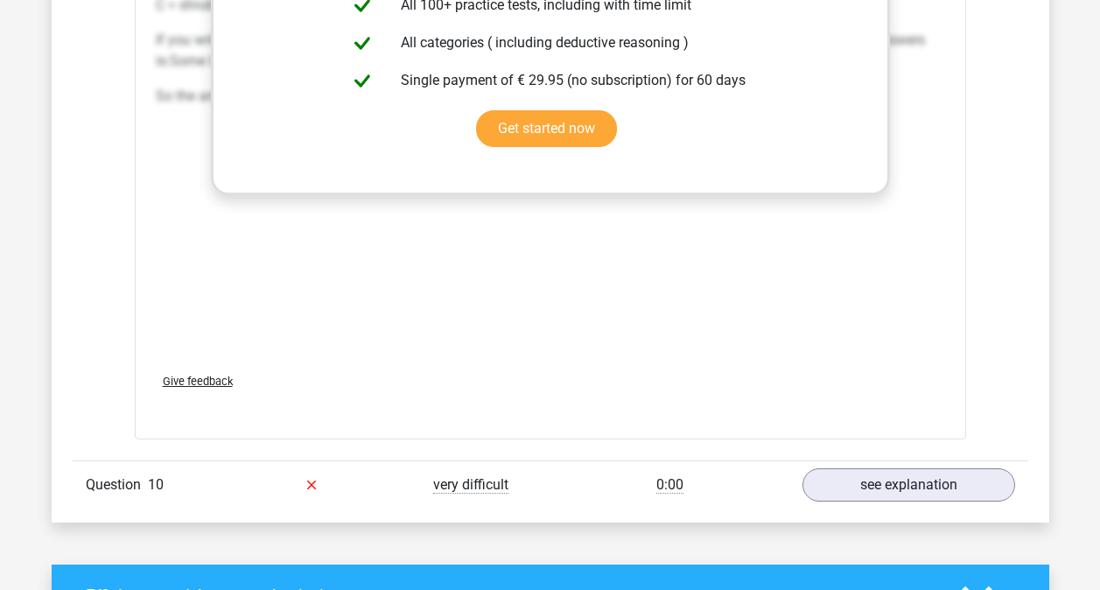
scroll to position [8827, 0]
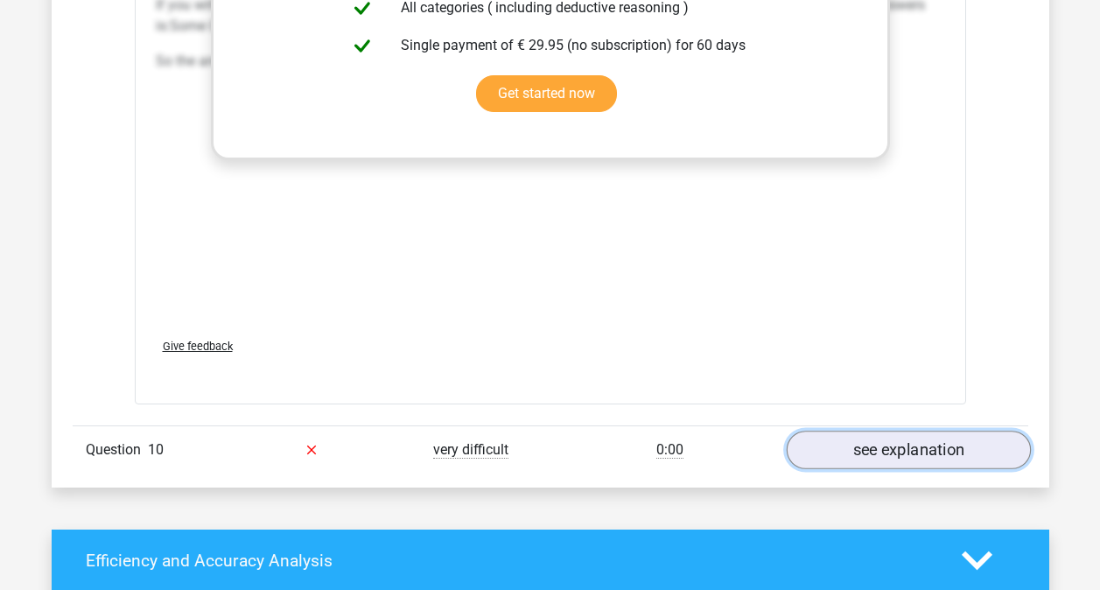
click at [907, 441] on link "see explanation" at bounding box center [908, 450] width 244 height 39
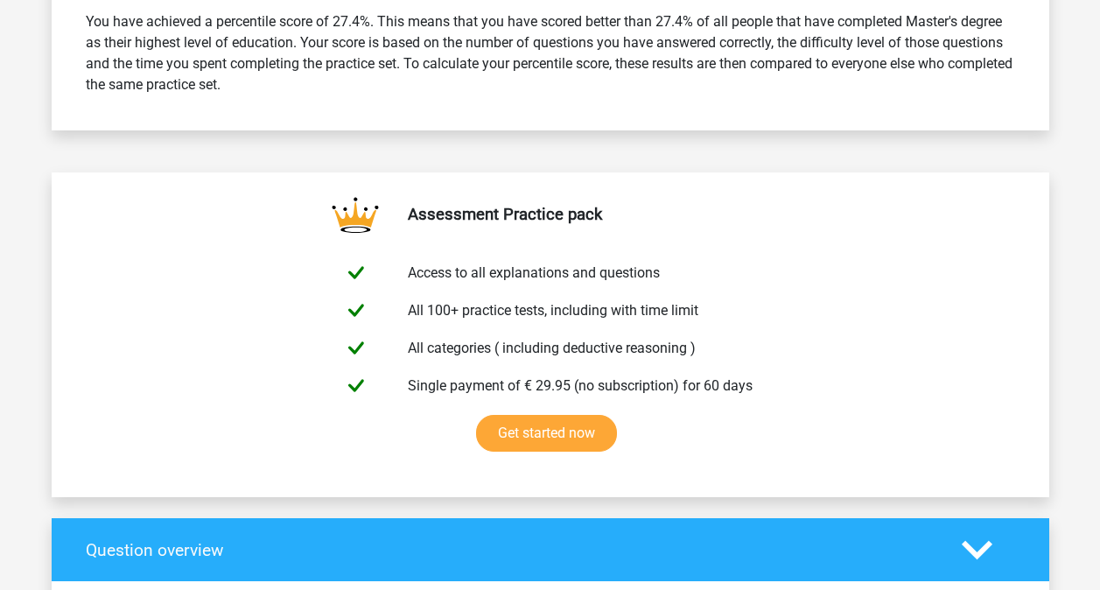
scroll to position [389, 0]
